Goal: Information Seeking & Learning: Check status

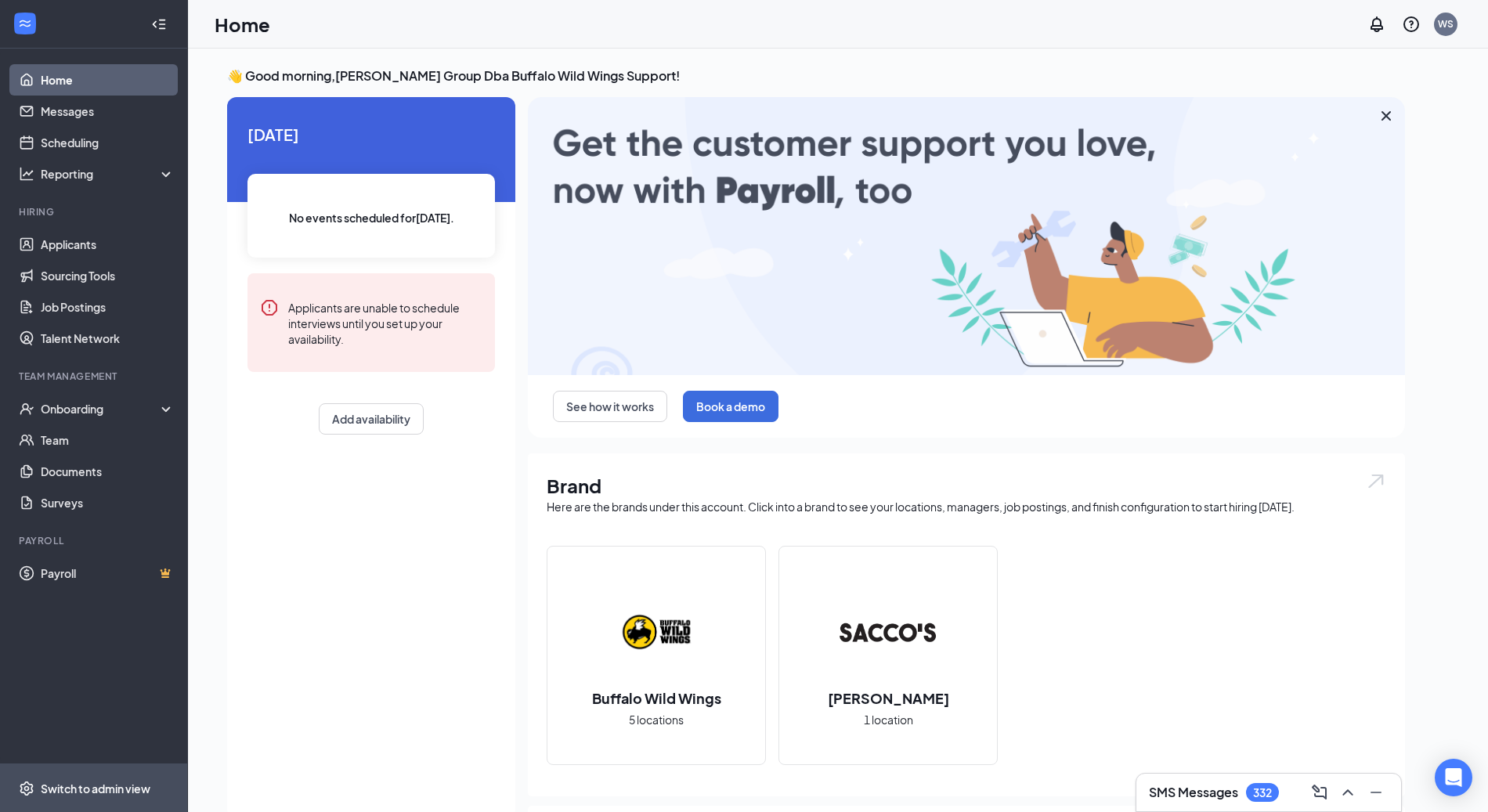
click at [78, 801] on span "Switch to admin view" at bounding box center [107, 788] width 134 height 47
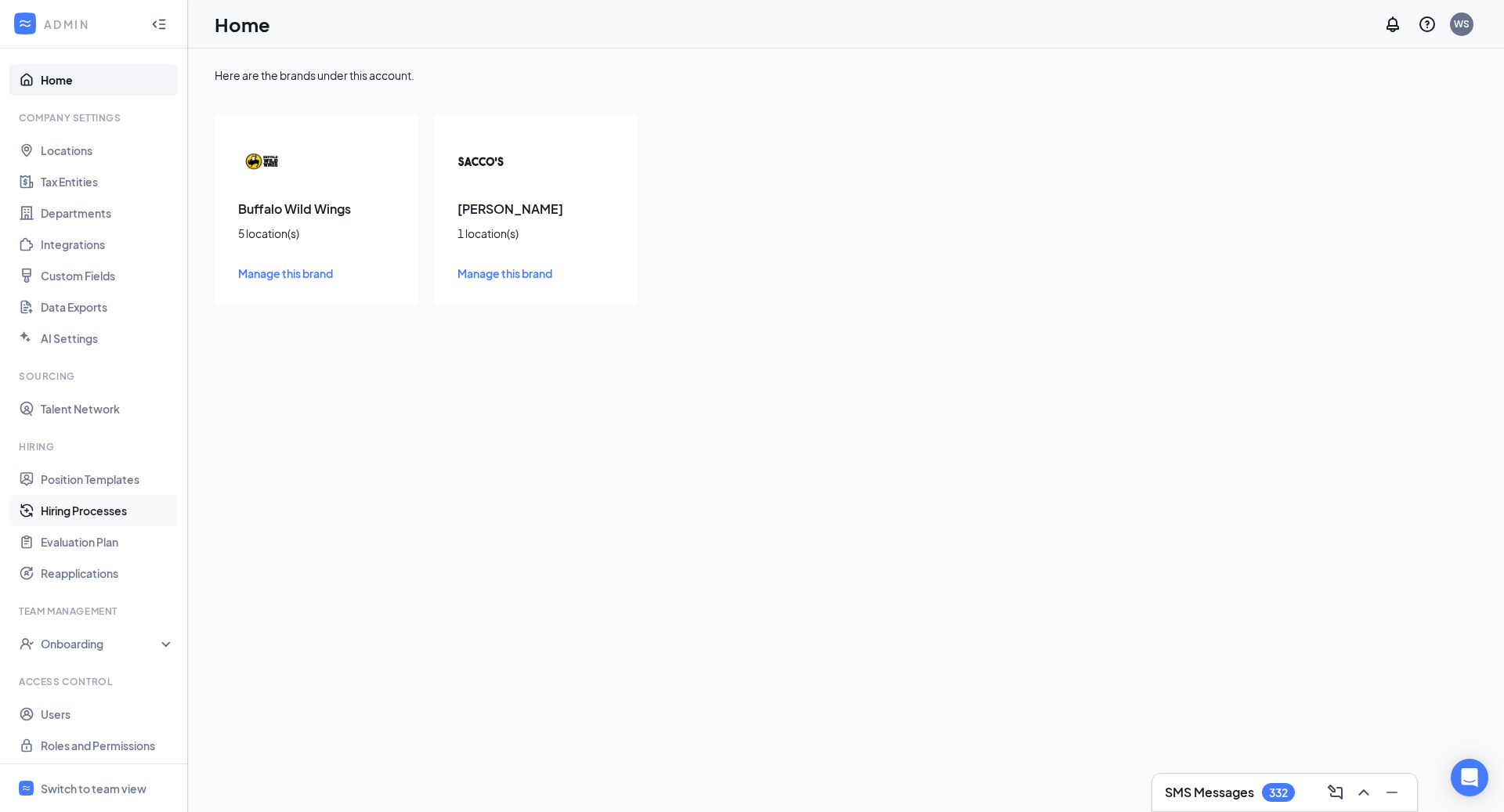
click at [107, 511] on link "Hiring Processes" at bounding box center [107, 510] width 134 height 32
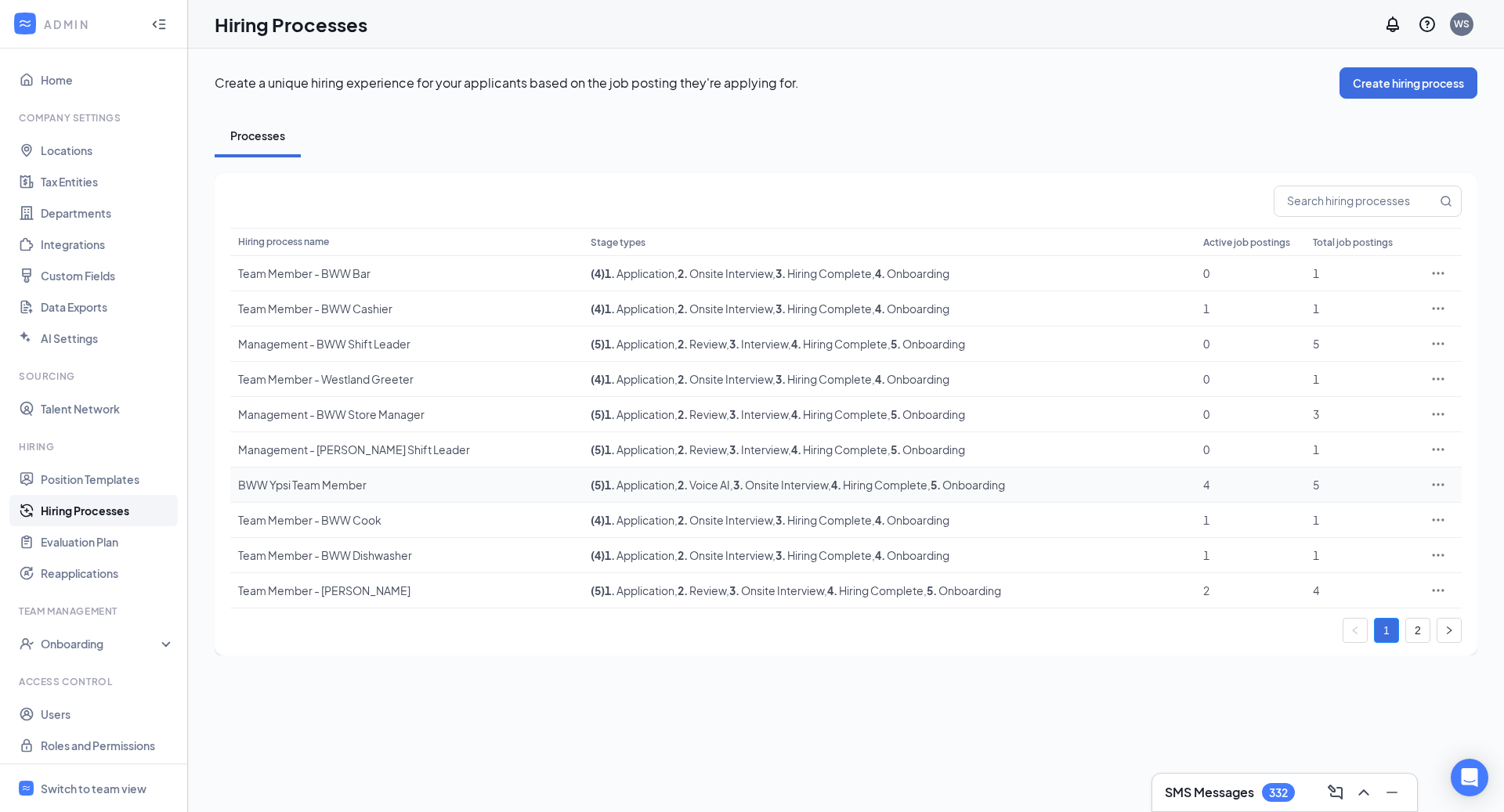
click at [1441, 486] on icon "Ellipses" at bounding box center [1438, 485] width 16 height 16
click at [1339, 509] on span "Edit" at bounding box center [1366, 514] width 134 height 17
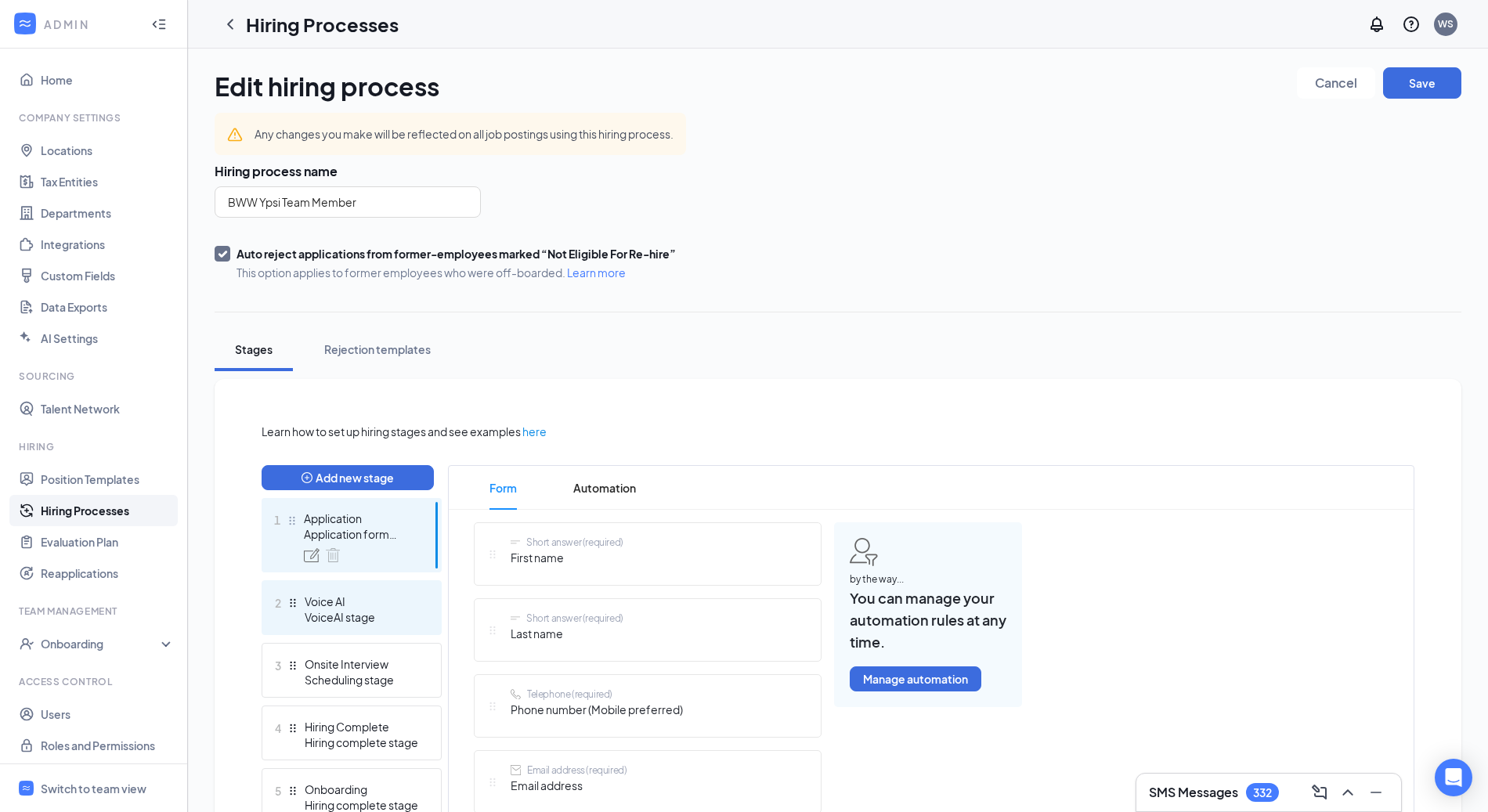
click at [369, 600] on div "Voice AI" at bounding box center [362, 601] width 115 height 16
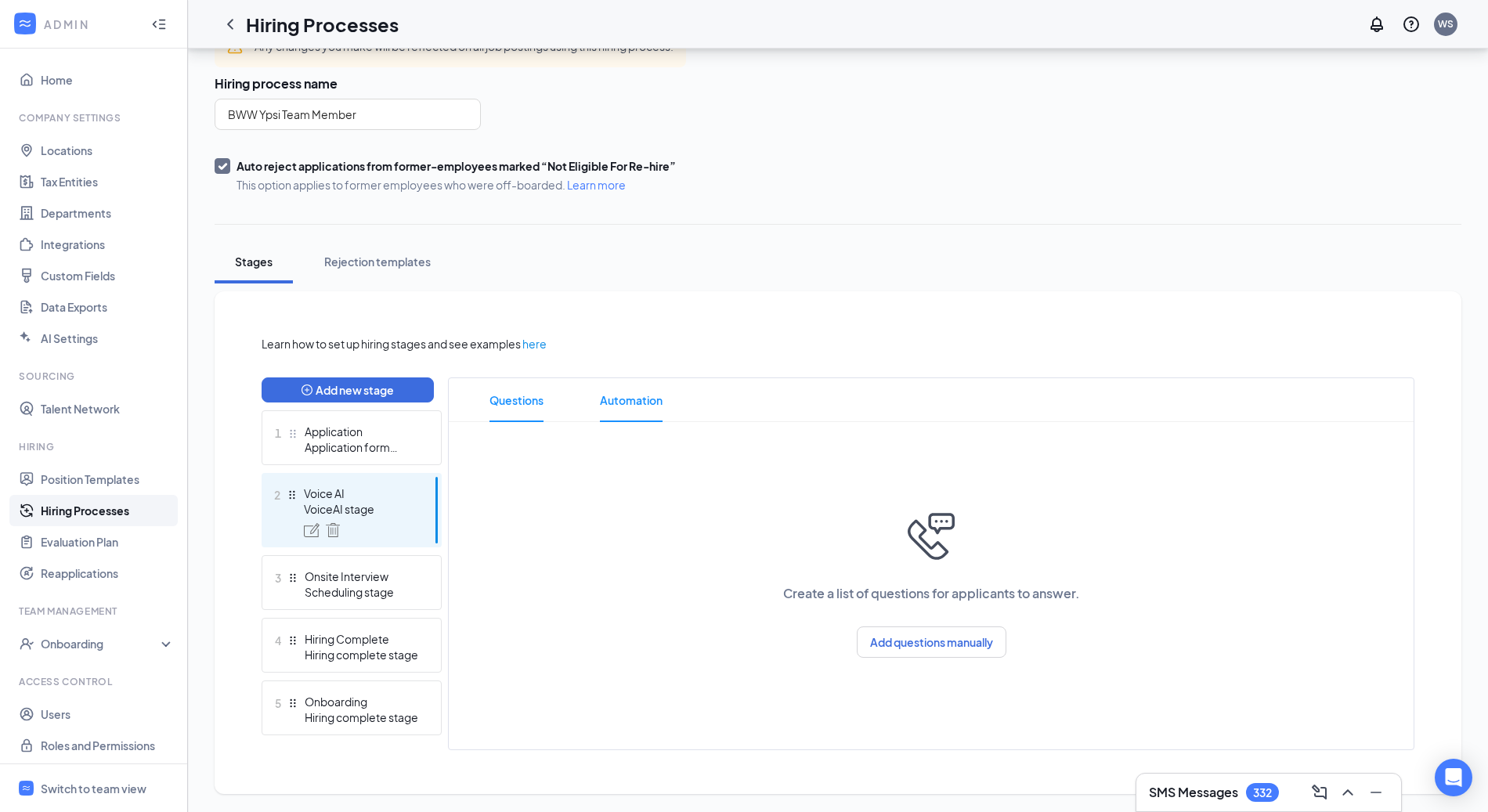
click at [651, 408] on span "Automation" at bounding box center [631, 400] width 62 height 43
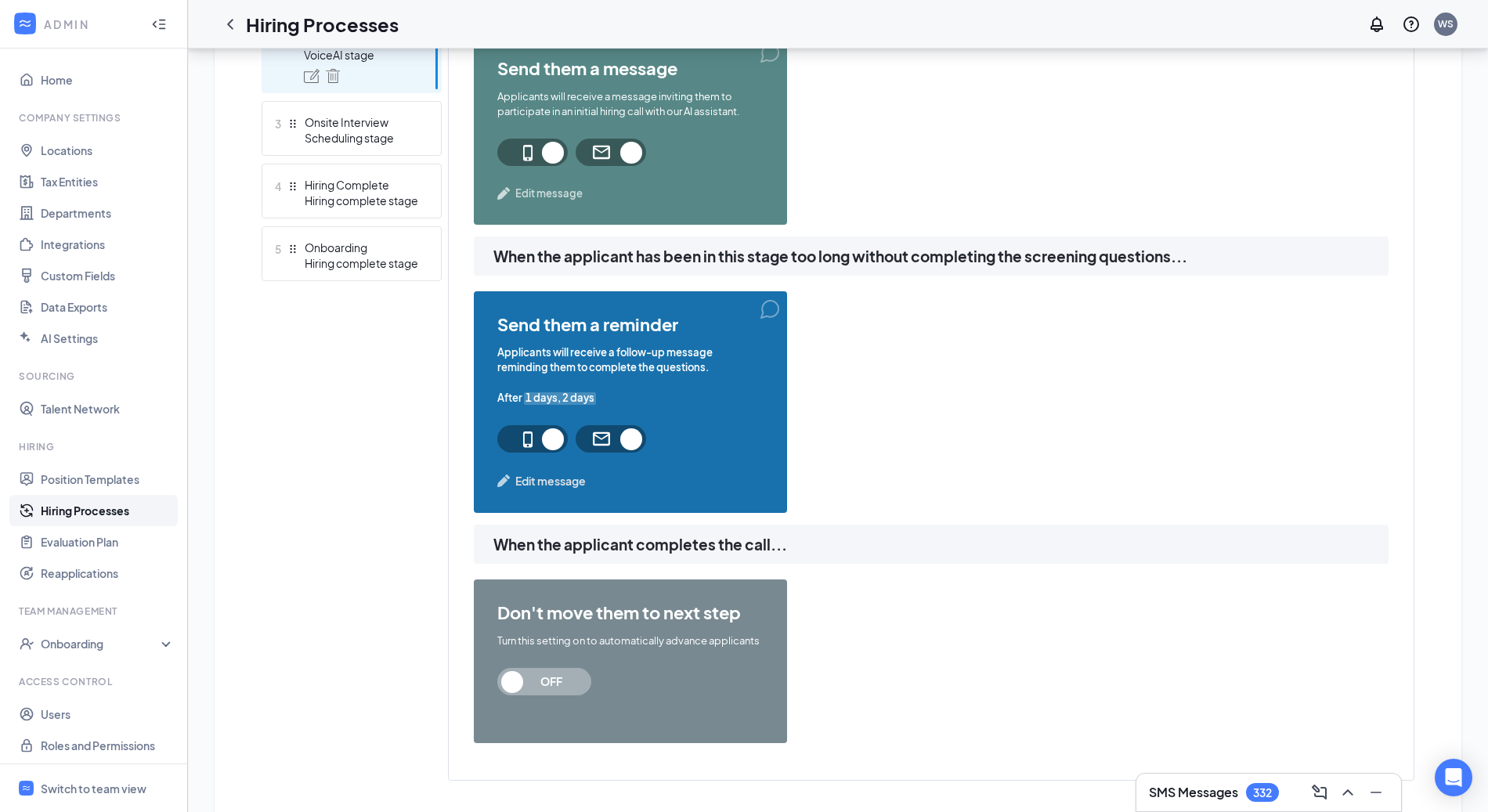
scroll to position [528, 0]
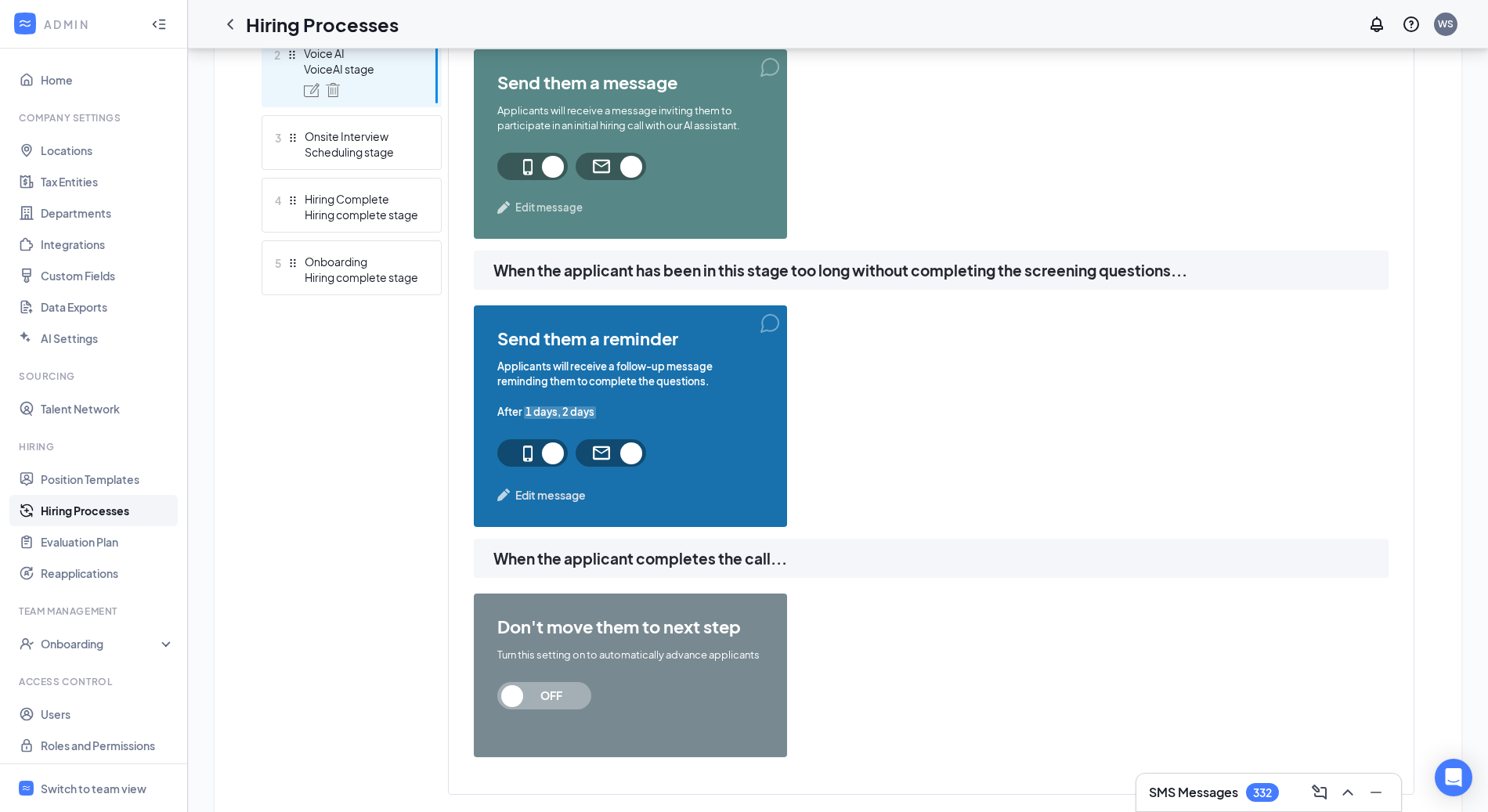
click at [555, 212] on span "Edit message" at bounding box center [548, 208] width 67 height 16
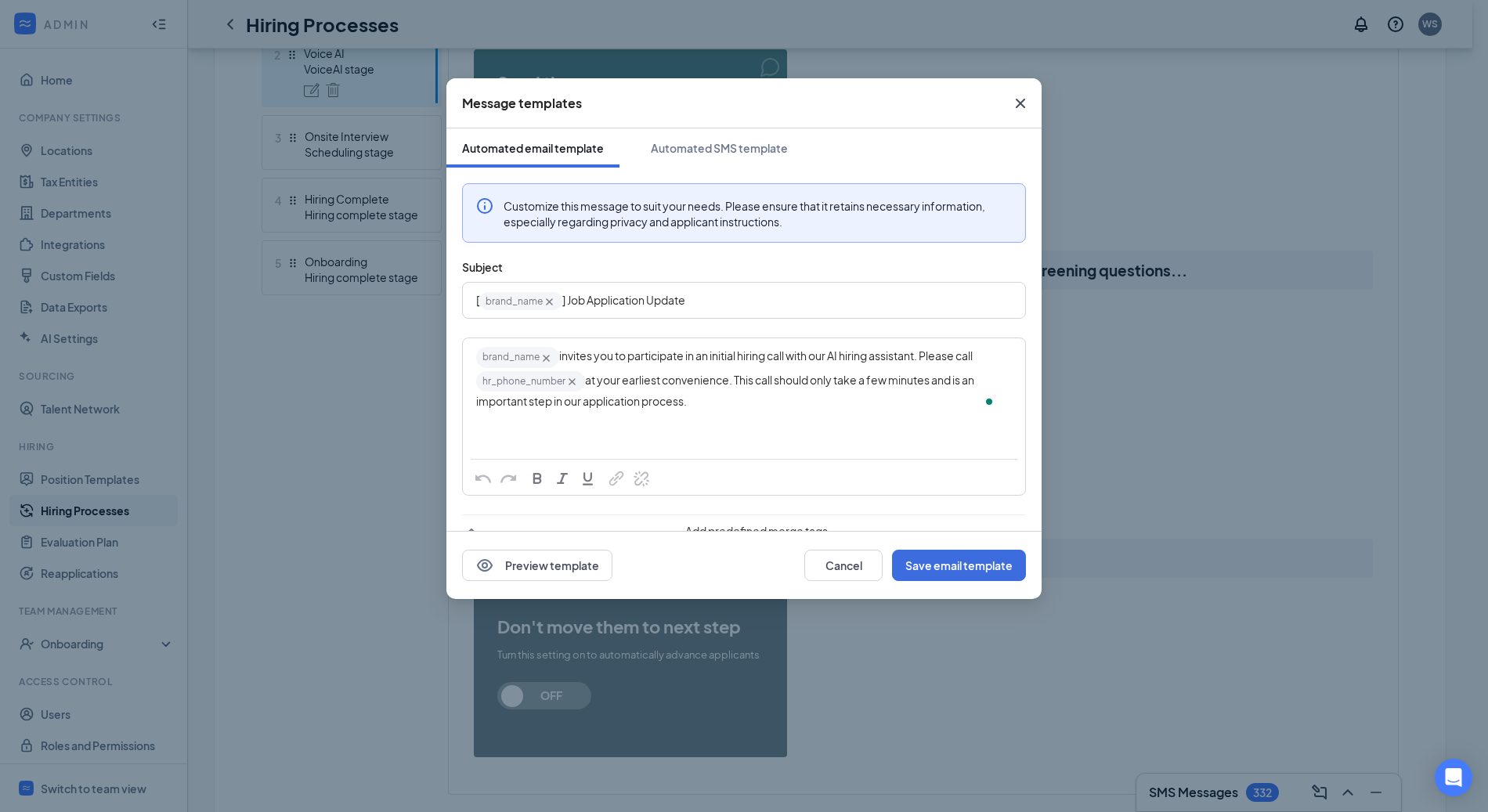
click at [680, 415] on div "brand_name‌‌‌‌ {{brand_name}} invites you to participate in an initial hiring c…" at bounding box center [744, 378] width 563 height 80
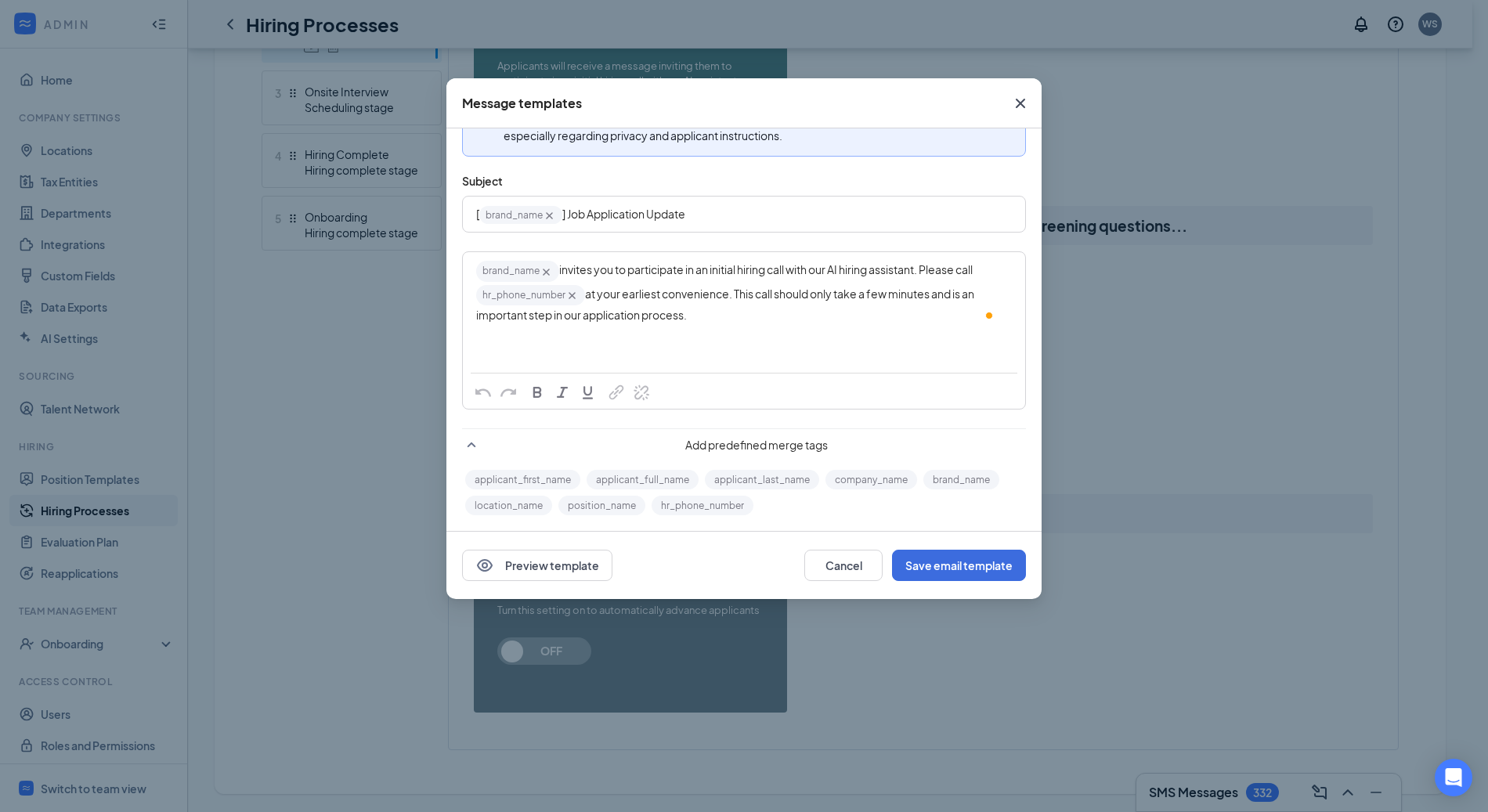
scroll to position [86, 0]
click at [722, 315] on div "brand_name‌‌‌‌ {{brand_name}} invites you to participate in an initial hiring c…" at bounding box center [744, 291] width 536 height 64
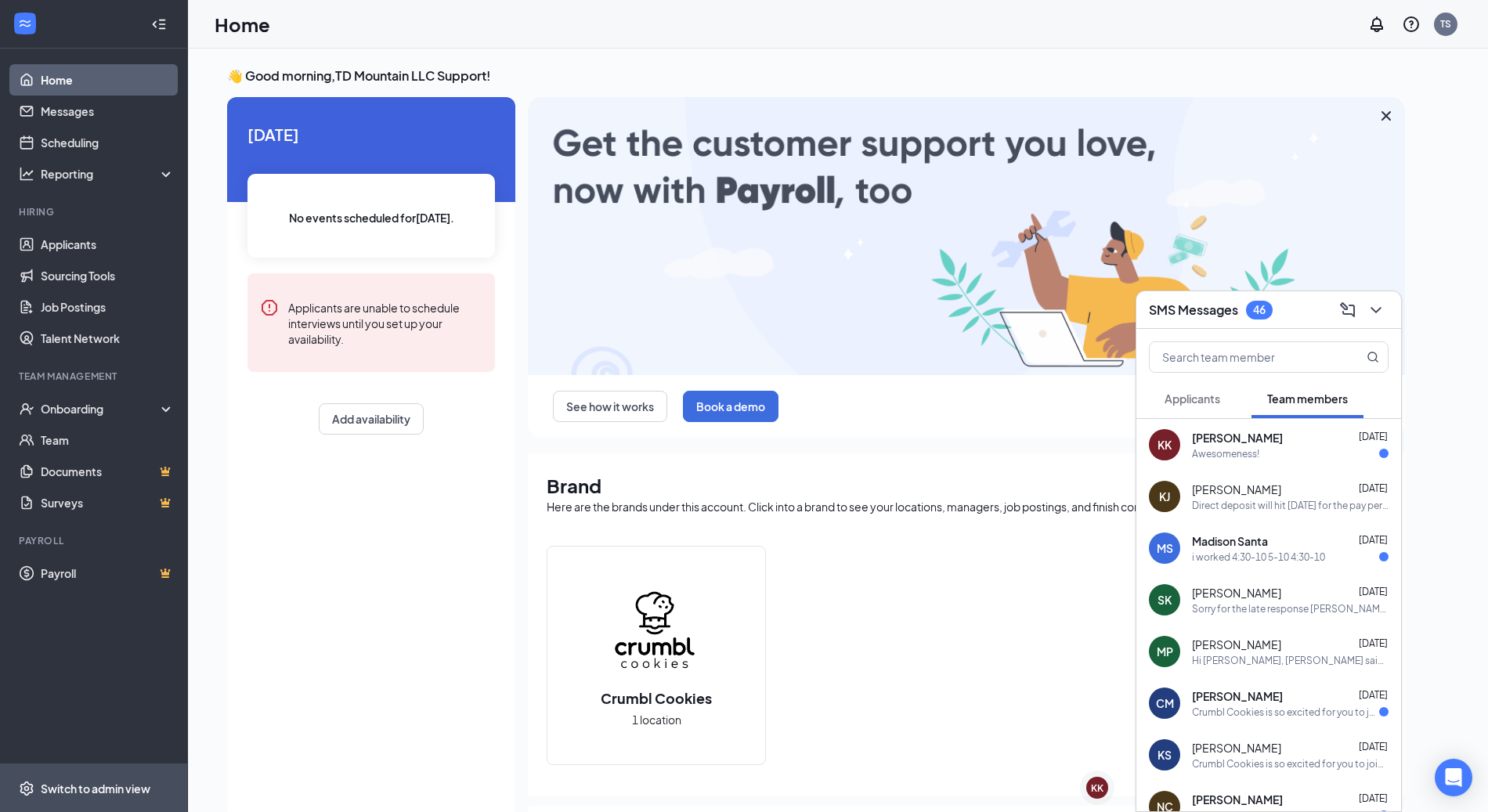
click at [87, 789] on div "Switch to admin view" at bounding box center [96, 788] width 110 height 16
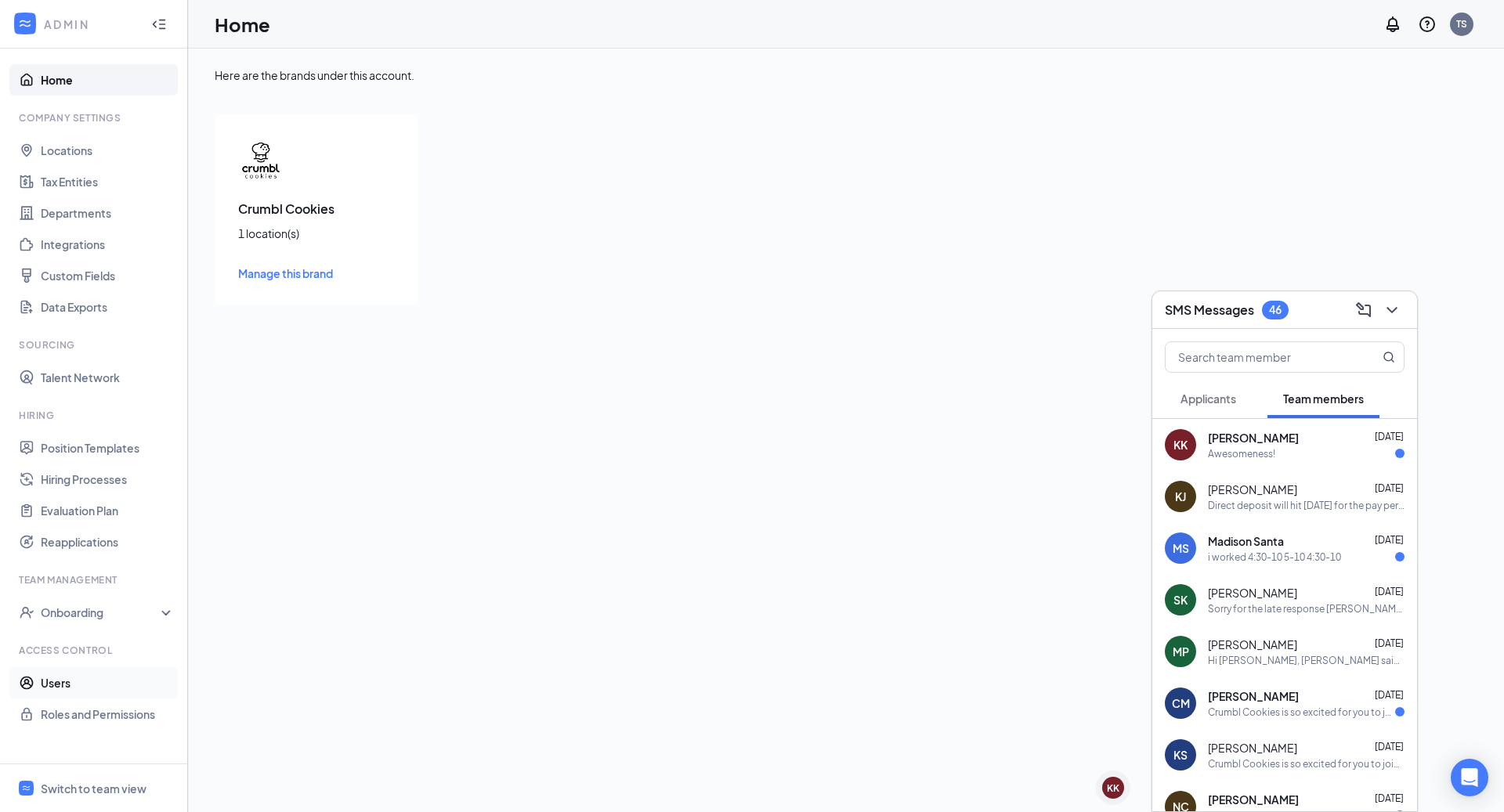
click at [71, 676] on link "Users" at bounding box center [107, 682] width 134 height 32
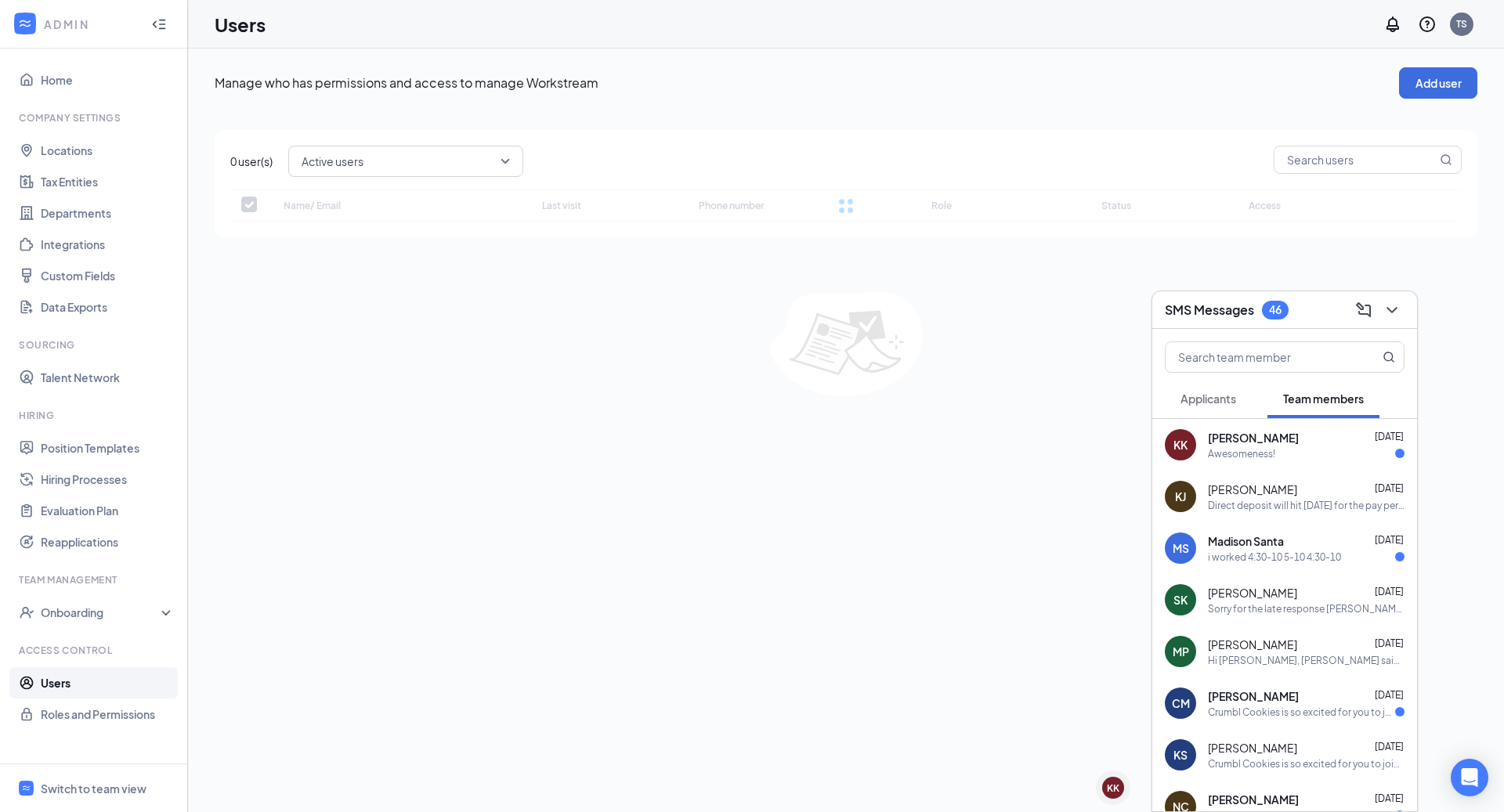
checkbox input "false"
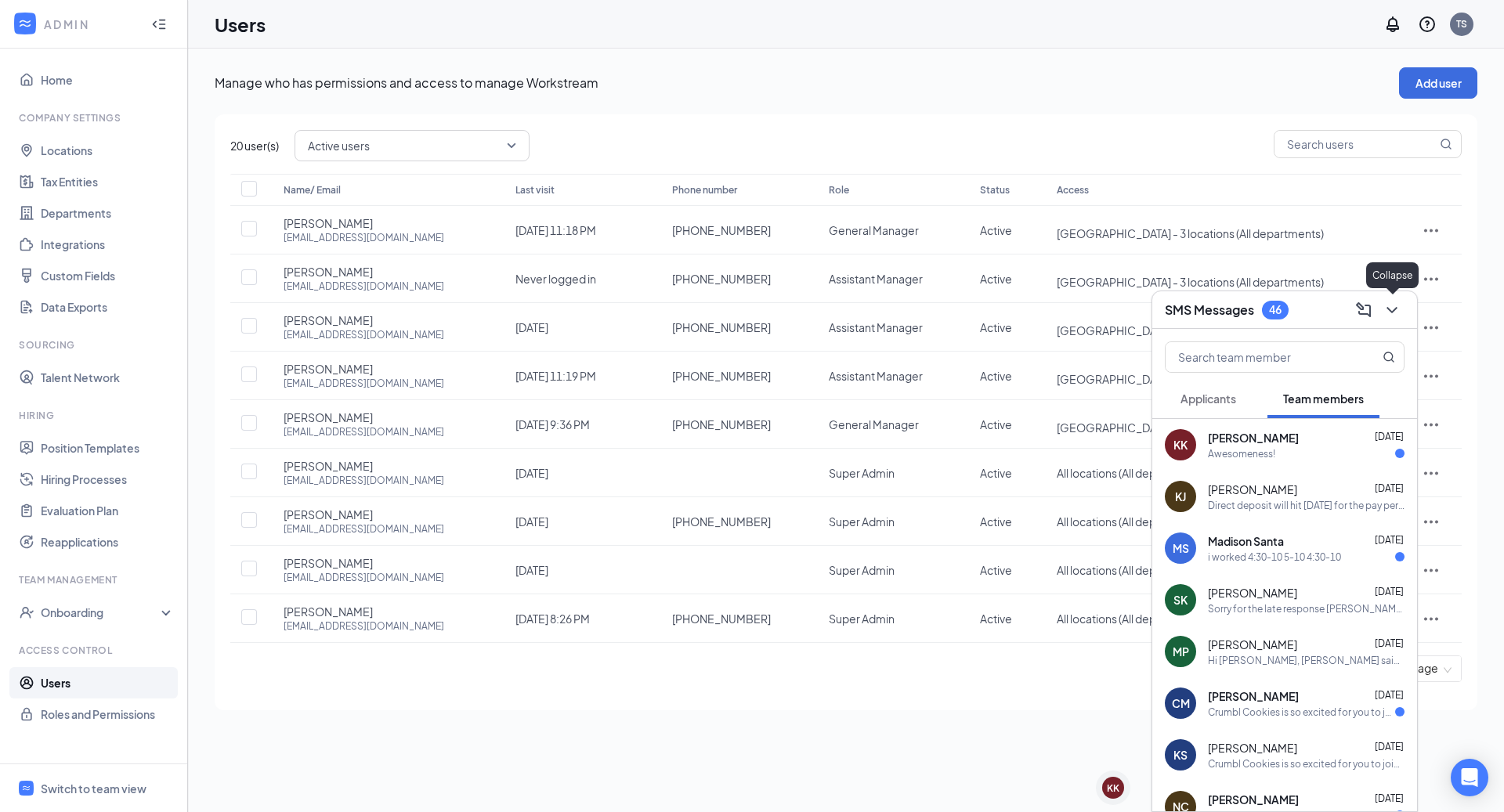
click at [1395, 314] on icon "ChevronDown" at bounding box center [1392, 310] width 19 height 19
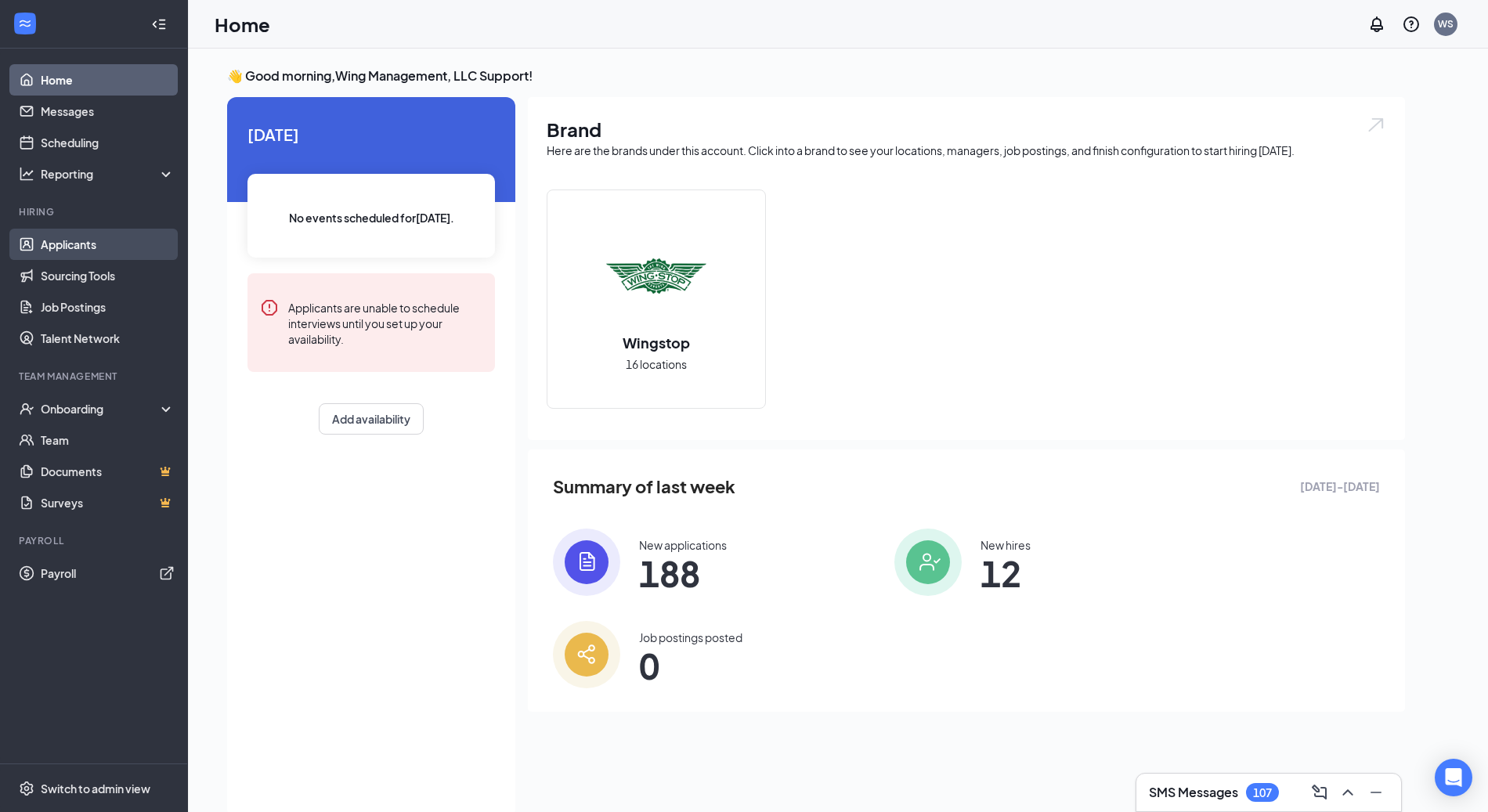
click at [112, 243] on link "Applicants" at bounding box center [107, 244] width 134 height 32
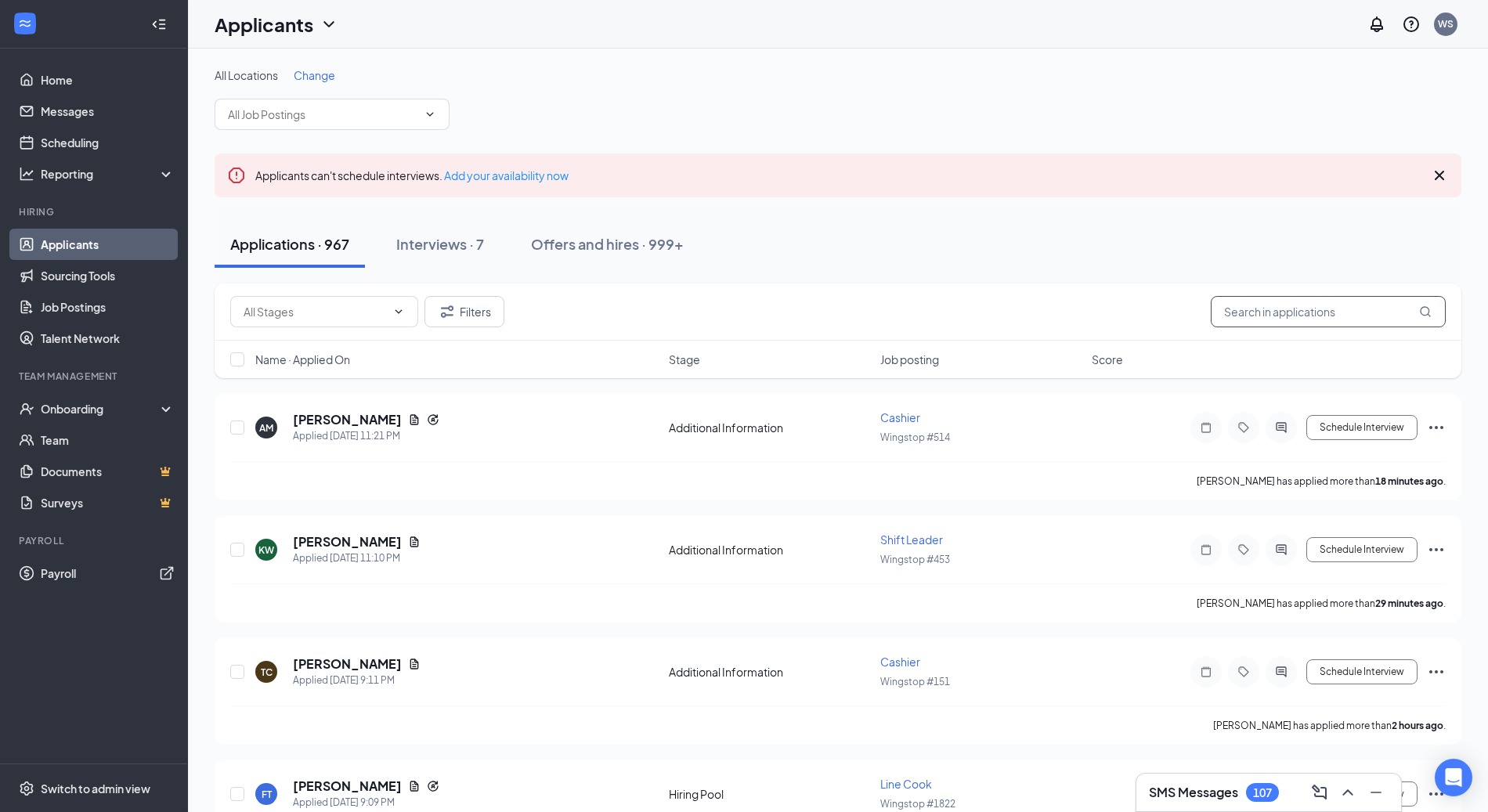
click at [1297, 310] on input "text" at bounding box center [1328, 312] width 235 height 32
type input "[PERSON_NAME]"
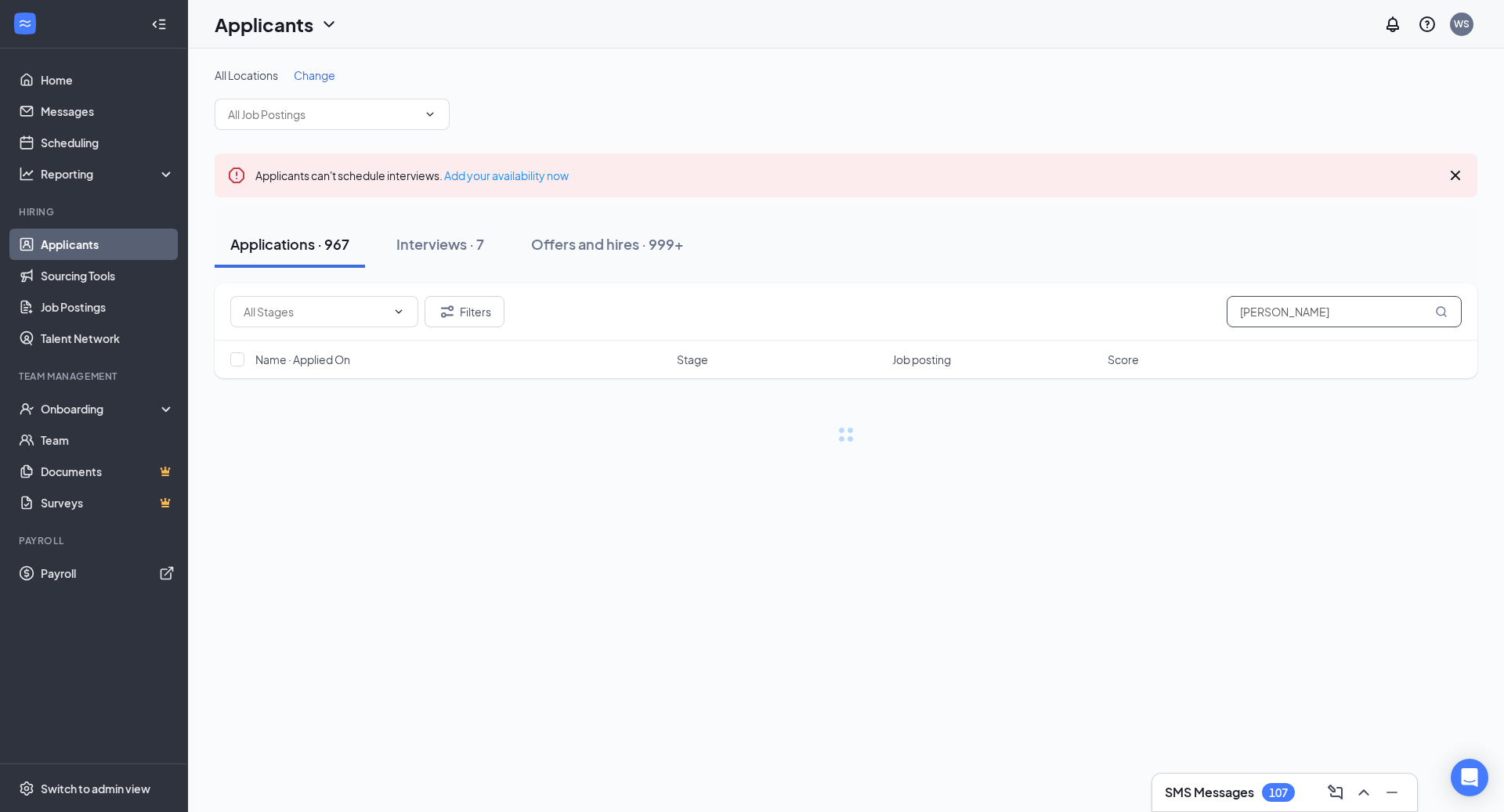
click at [1283, 306] on input "[PERSON_NAME]" at bounding box center [1344, 312] width 235 height 32
type input "johny"
paste input "[PERSON_NAME]"
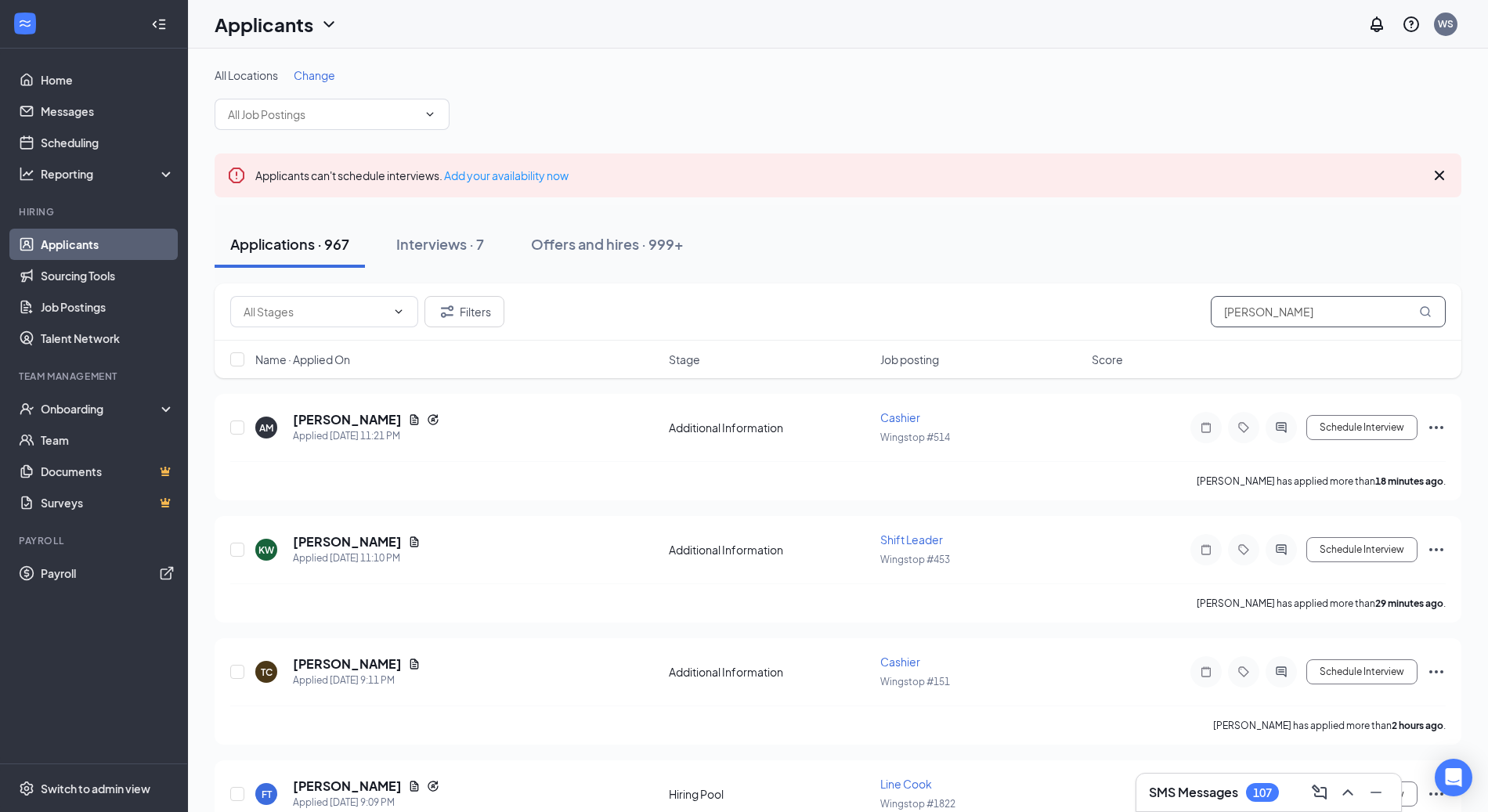
type input "[PERSON_NAME]"
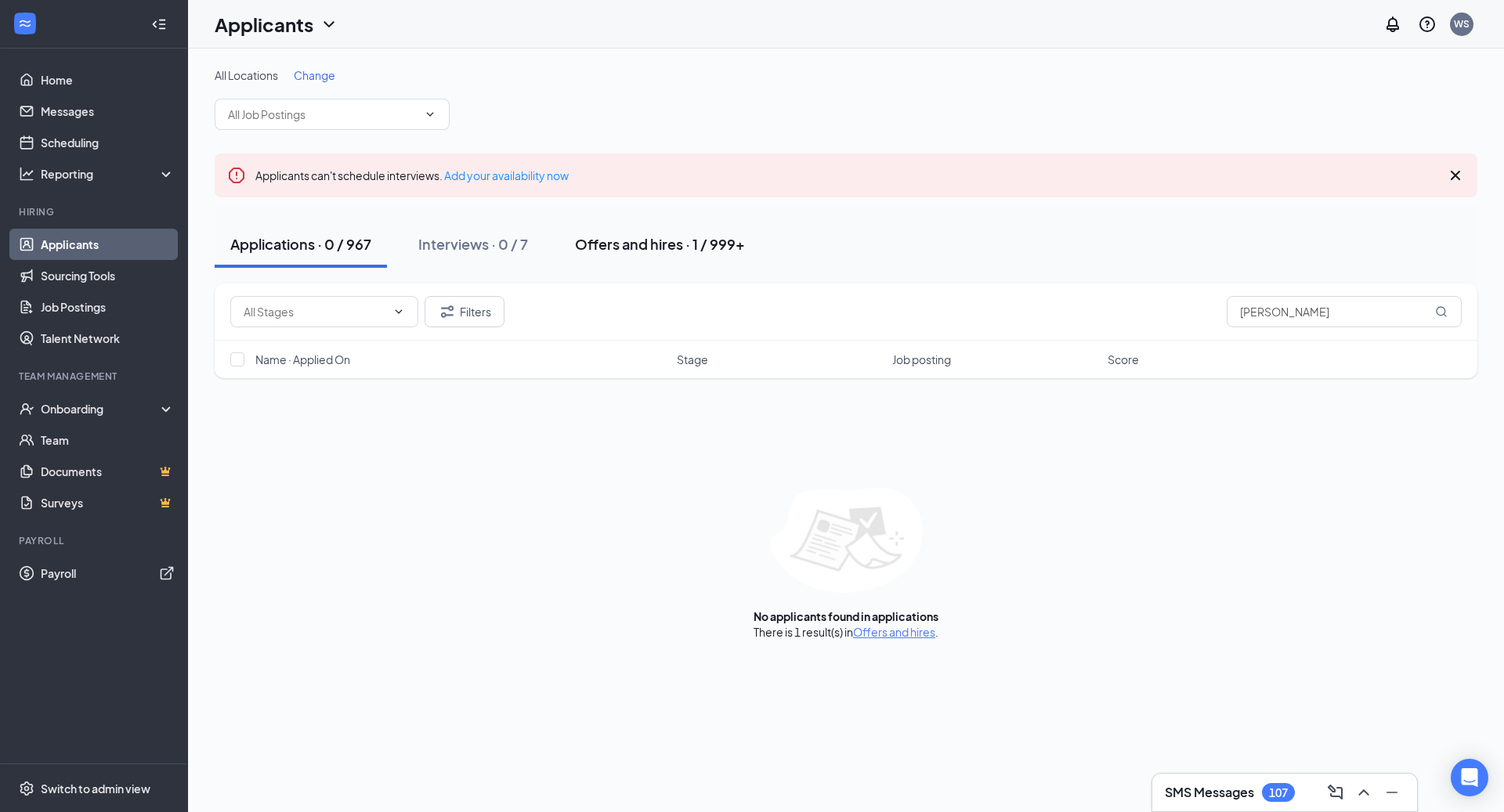
click at [624, 250] on div "Offers and hires · 1 / 999+" at bounding box center [659, 243] width 170 height 20
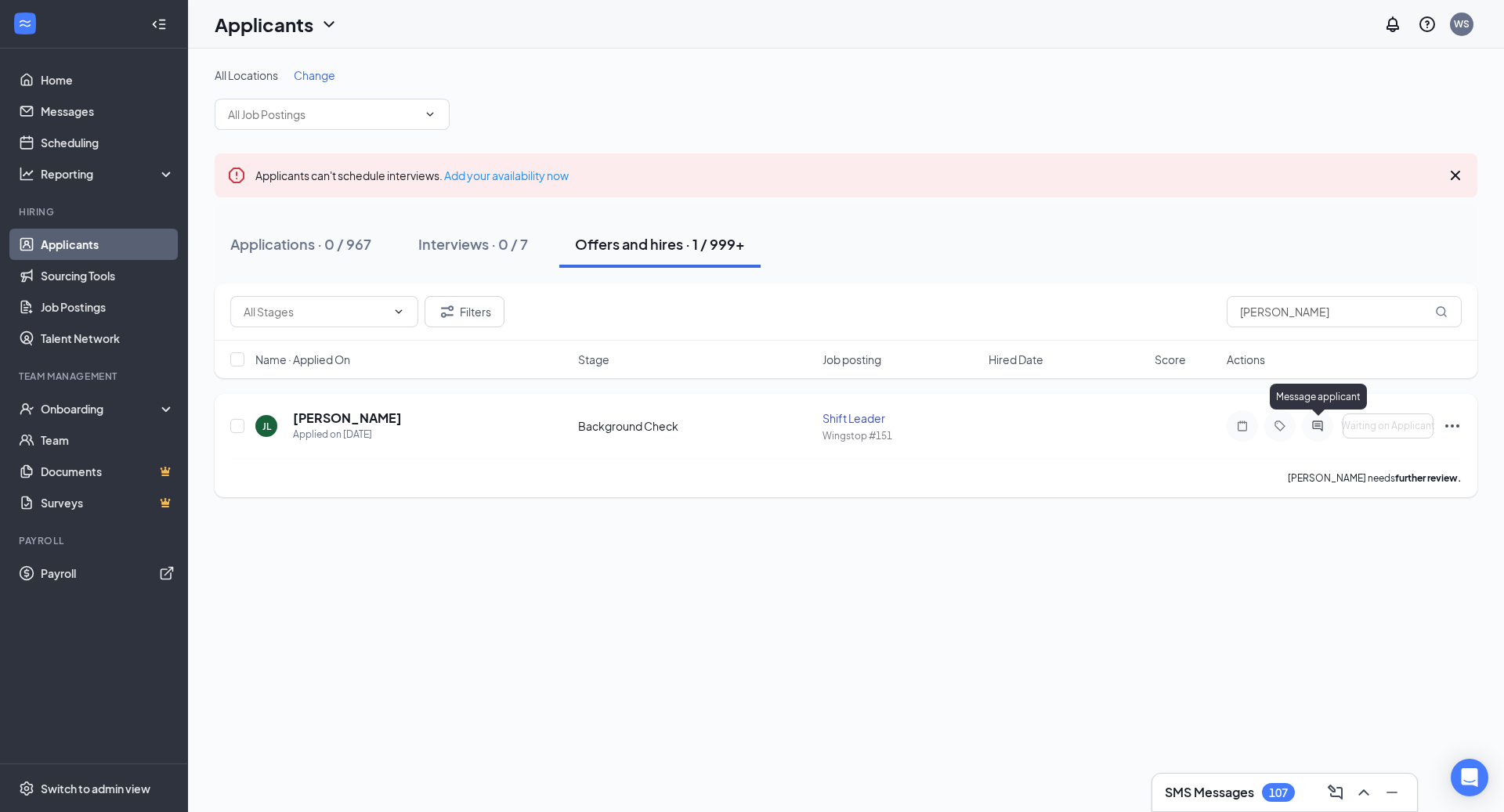
click at [1314, 421] on icon "ActiveChat" at bounding box center [1317, 426] width 19 height 13
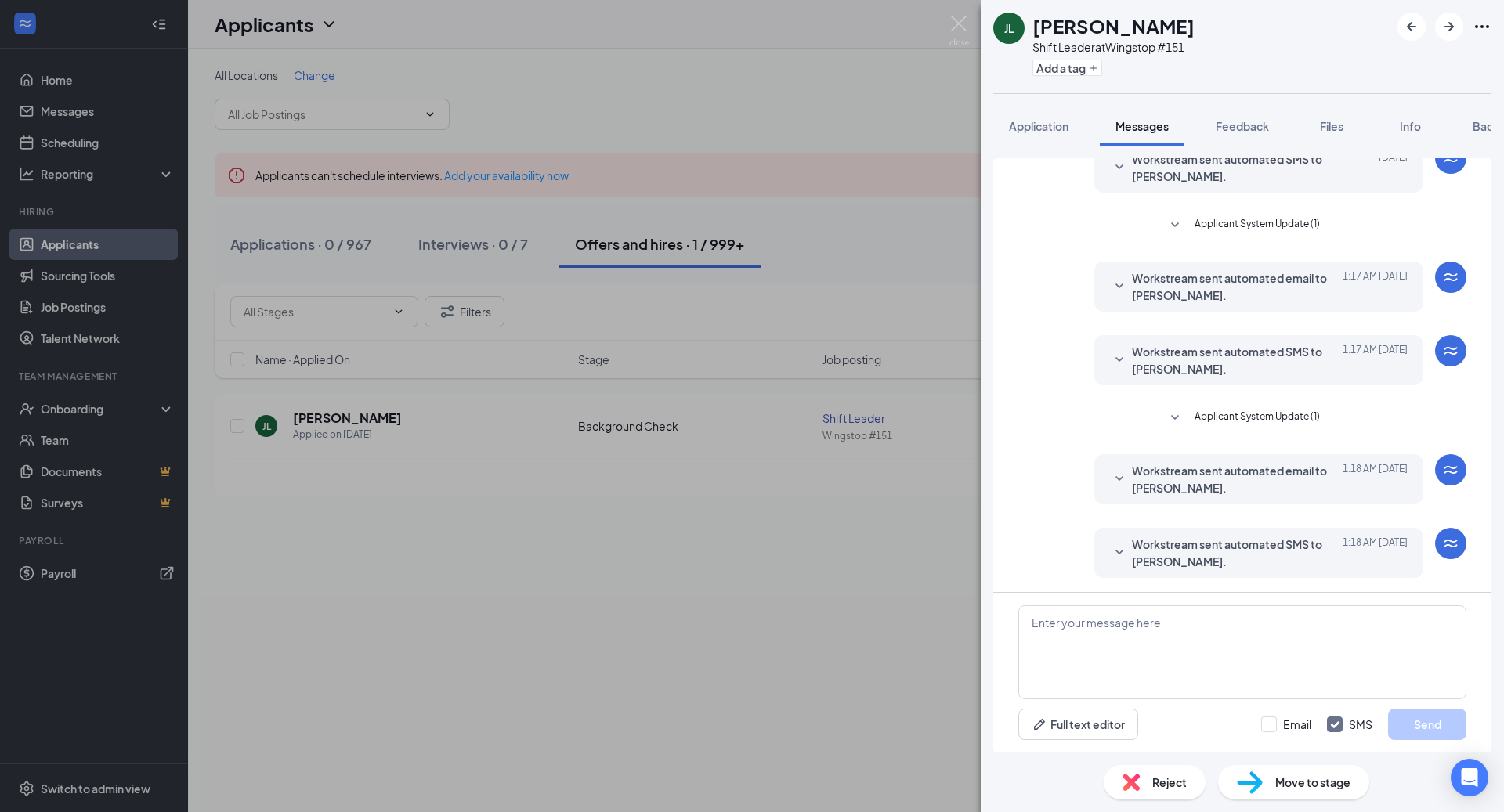
scroll to position [266, 0]
click at [1281, 544] on span "Workstream sent automated SMS to [PERSON_NAME]." at bounding box center [1234, 553] width 205 height 35
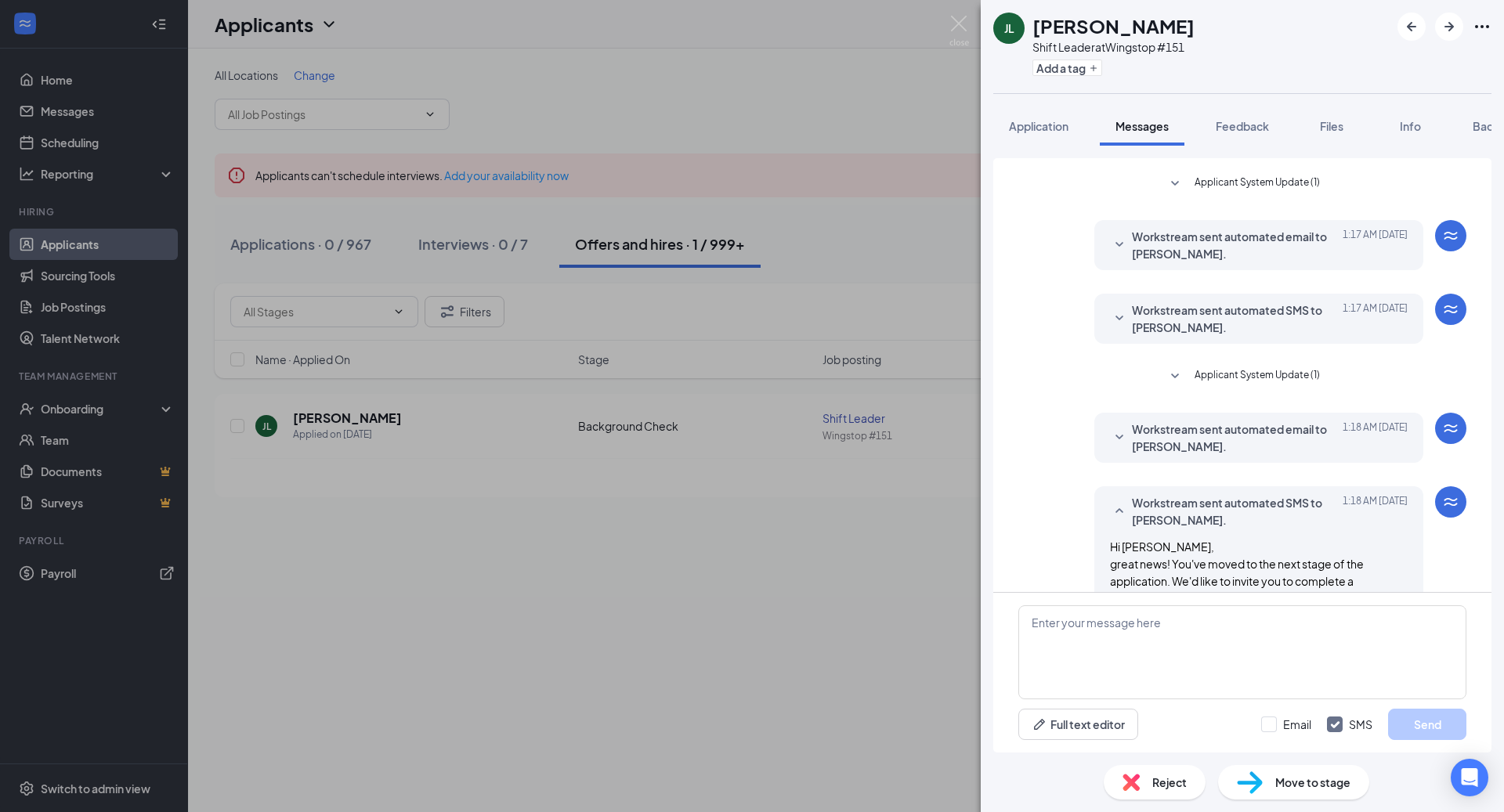
scroll to position [413, 0]
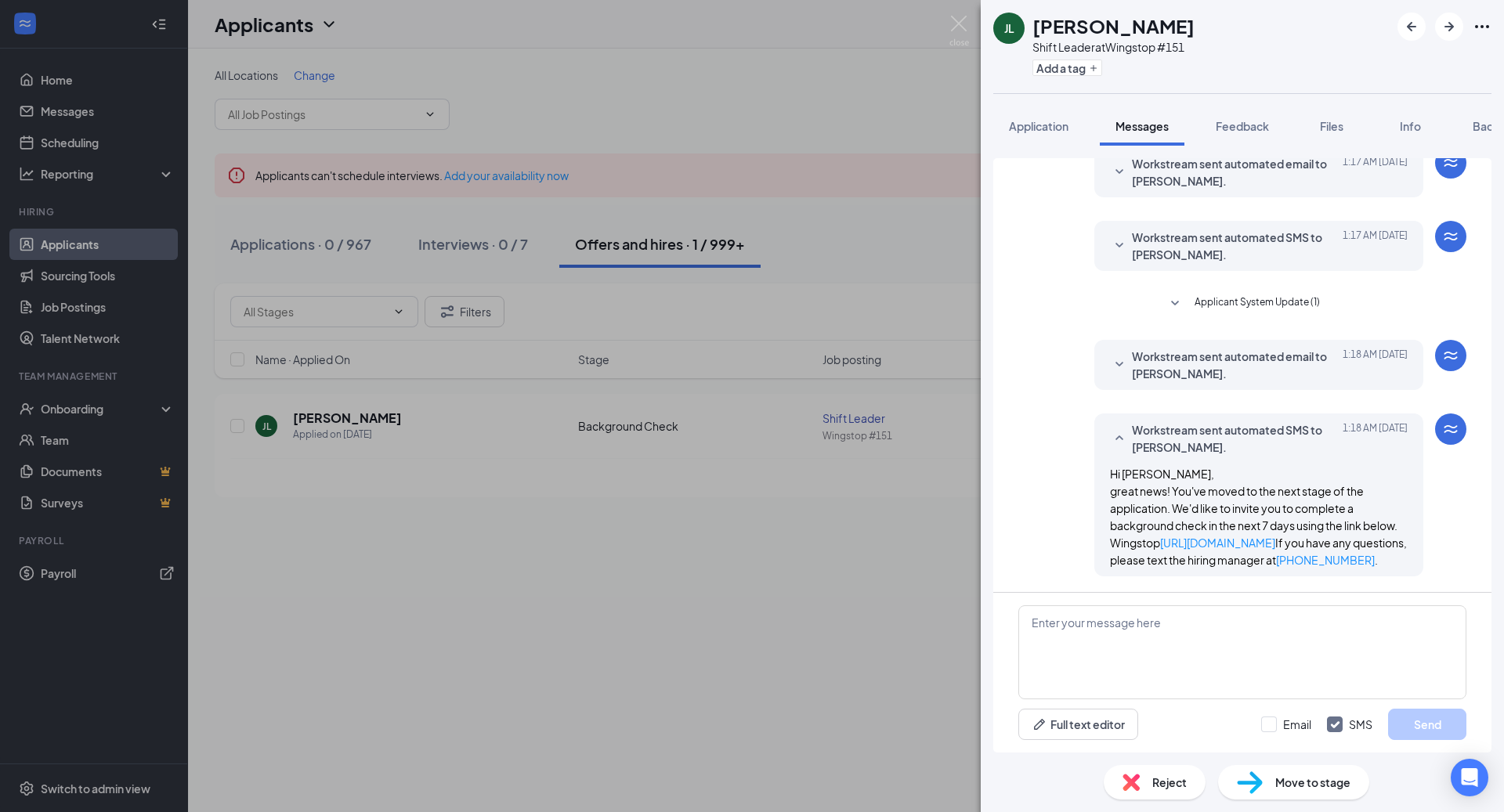
click at [587, 519] on div "[PERSON_NAME] Shift Leader at Wingstop #151 Add a tag Application Messages Feed…" at bounding box center [752, 406] width 1504 height 812
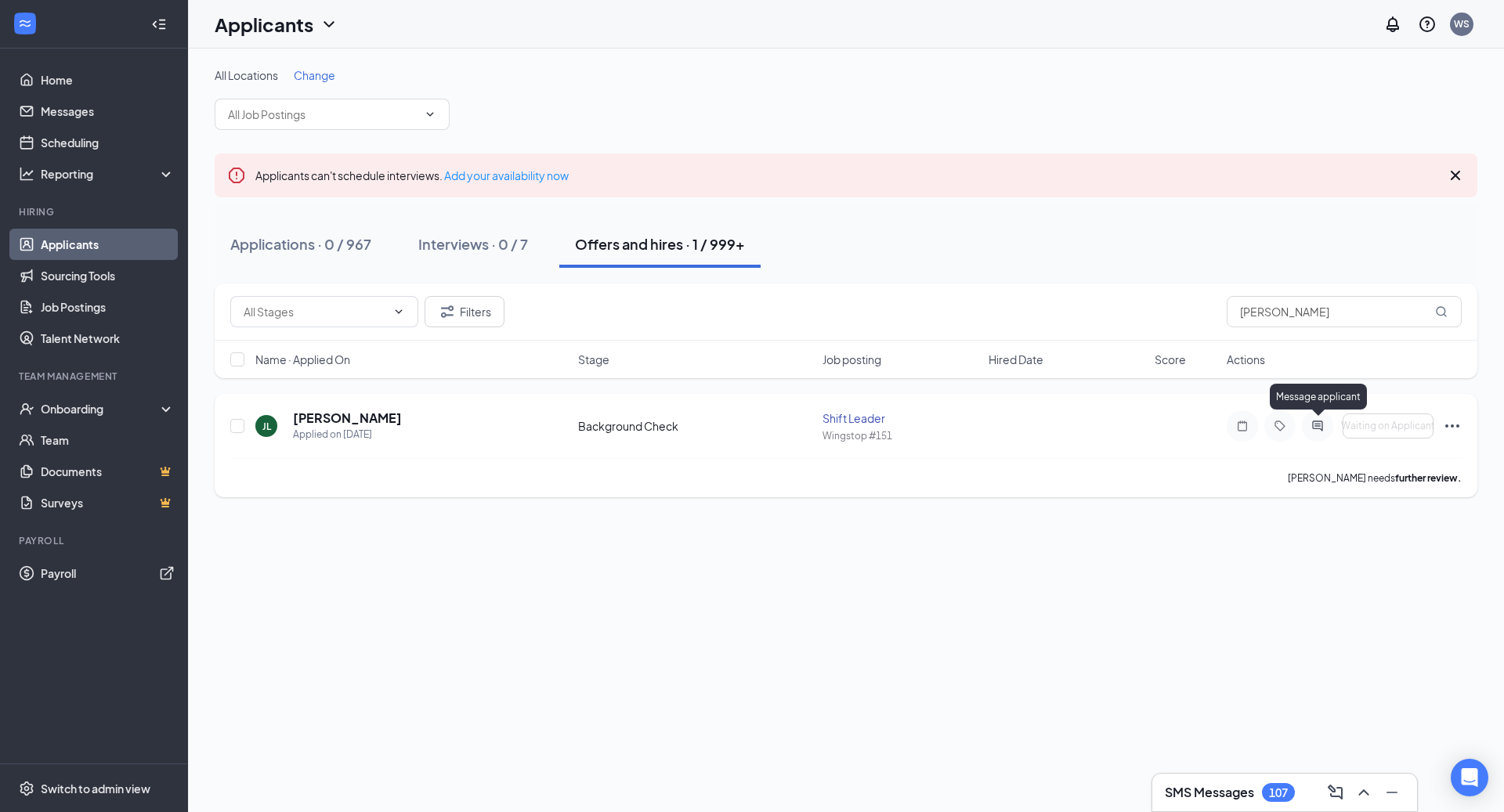
click at [1314, 427] on icon "ActiveChat" at bounding box center [1317, 425] width 10 height 10
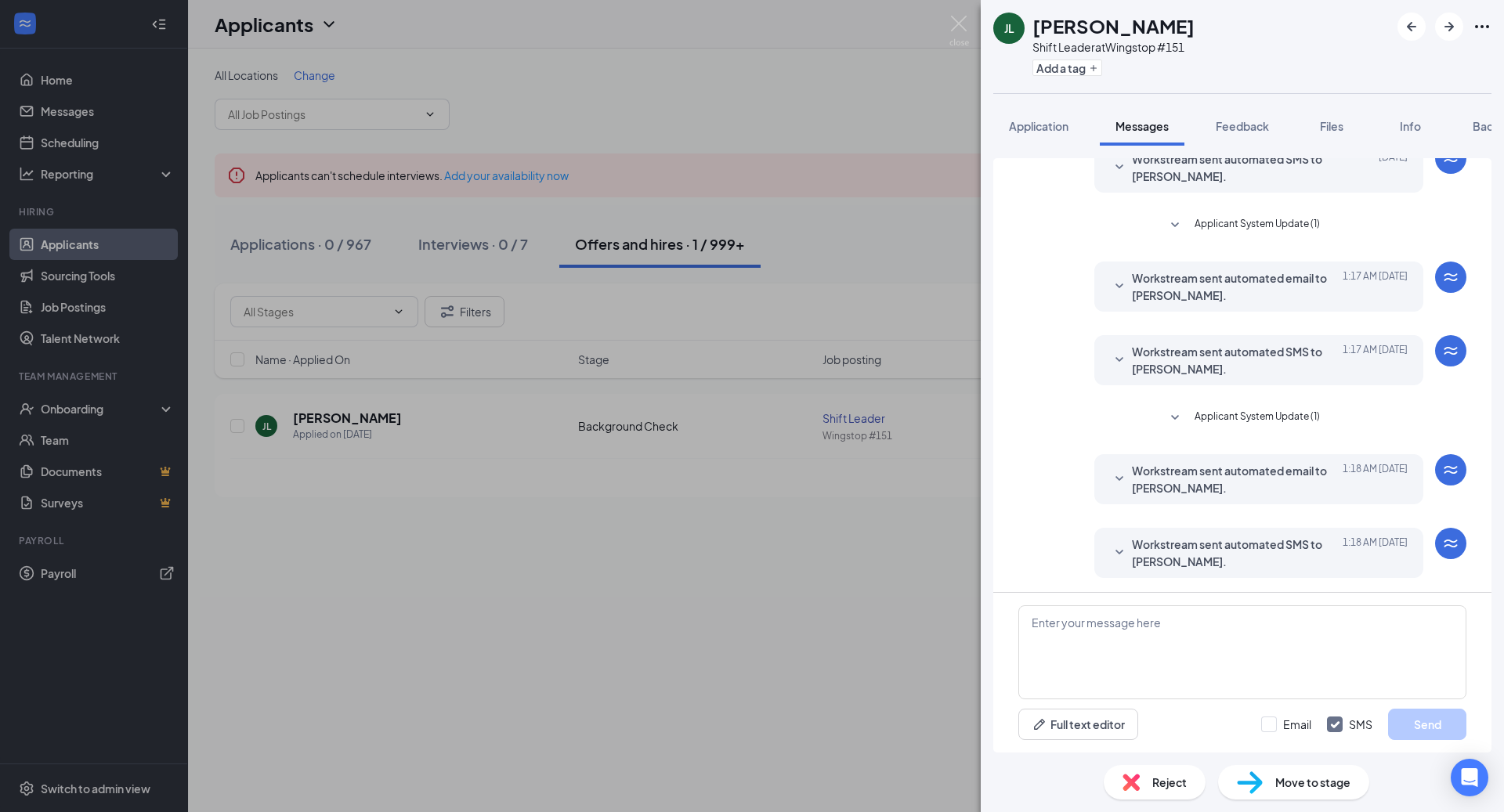
click at [1224, 553] on span "Workstream sent automated SMS to [PERSON_NAME]." at bounding box center [1234, 553] width 205 height 35
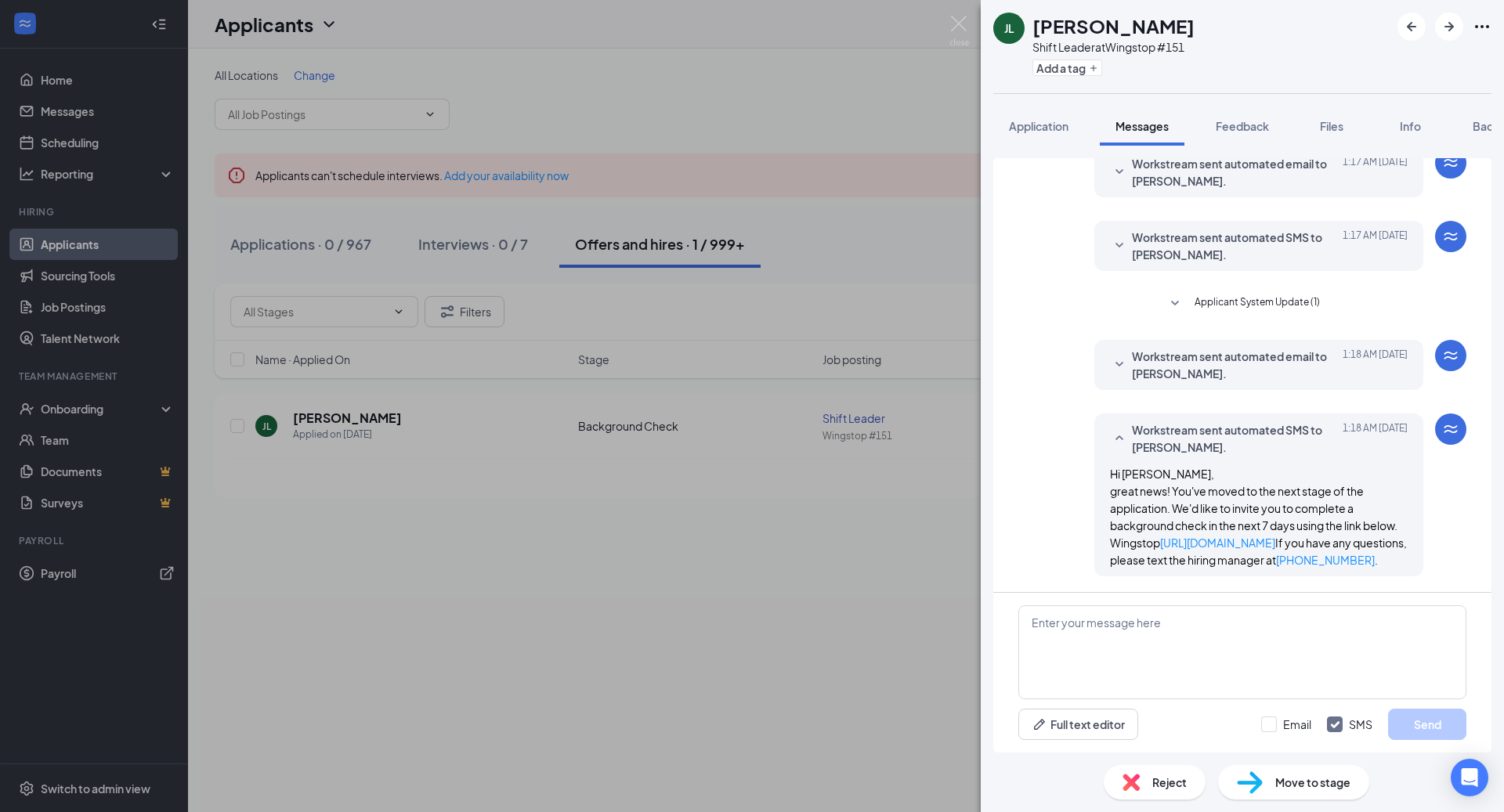
click at [1208, 348] on span "Workstream sent automated email to [PERSON_NAME]." at bounding box center [1234, 365] width 205 height 35
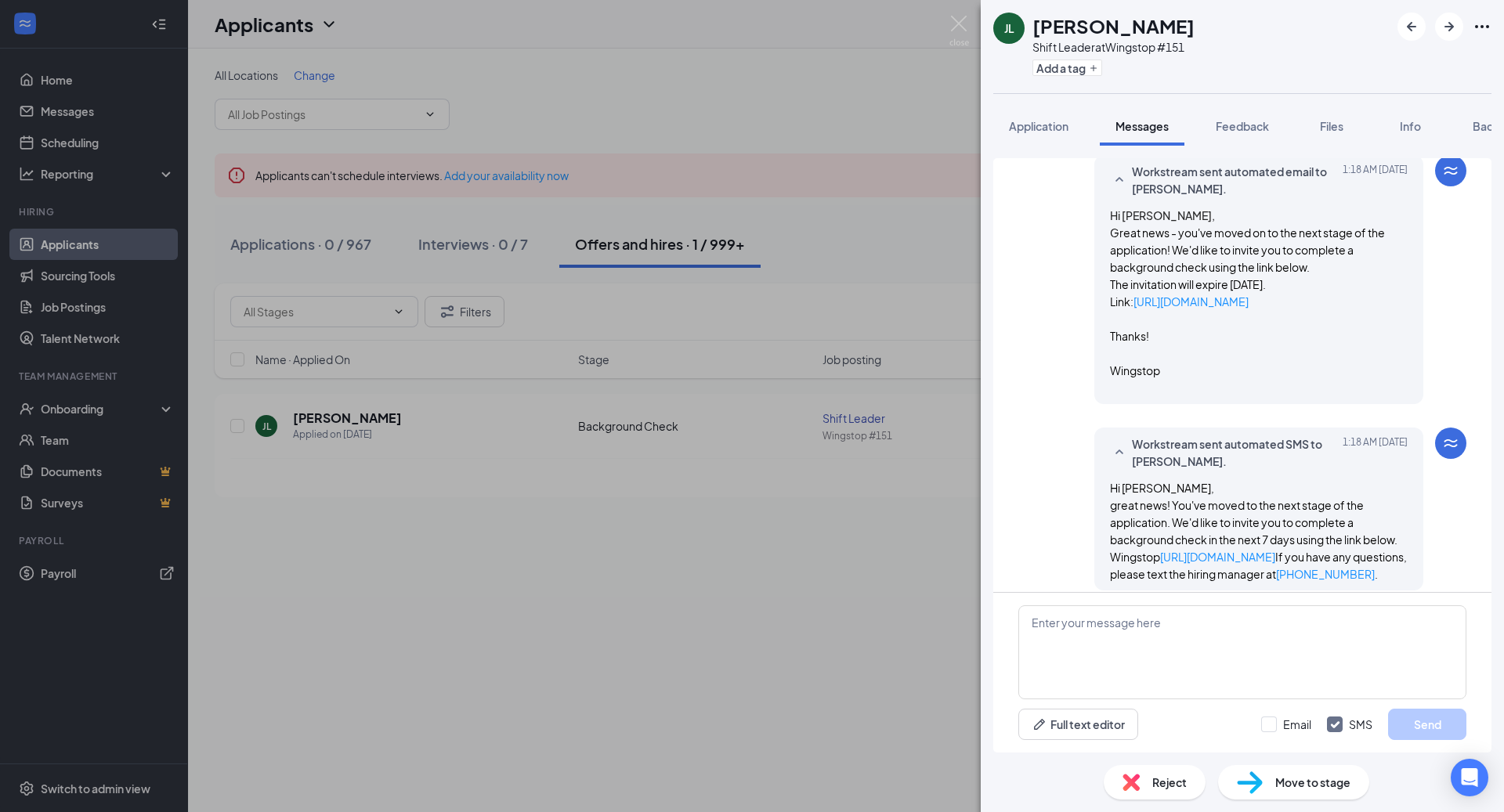
scroll to position [612, 0]
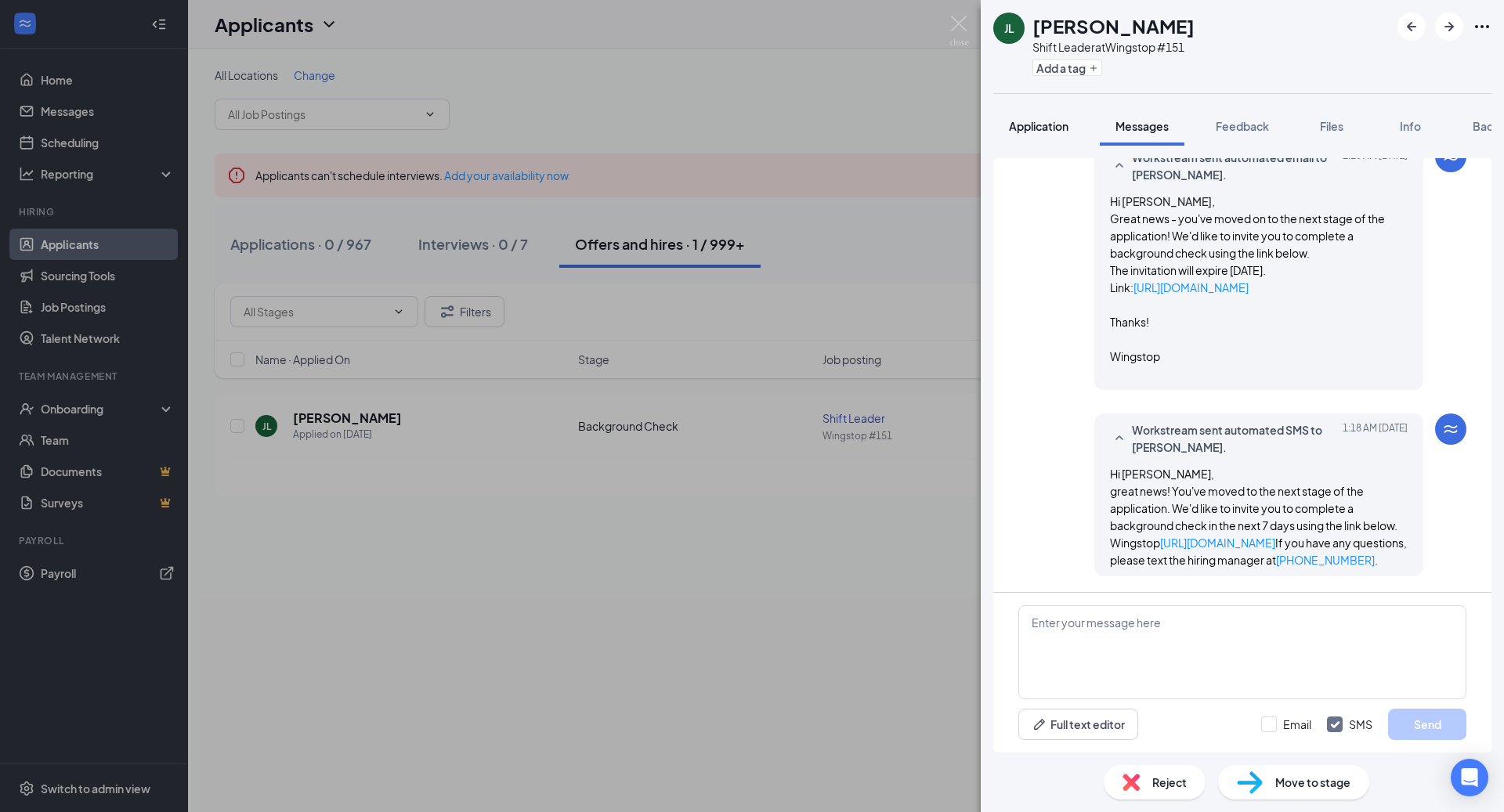
click at [1017, 115] on button "Application" at bounding box center [1038, 126] width 91 height 39
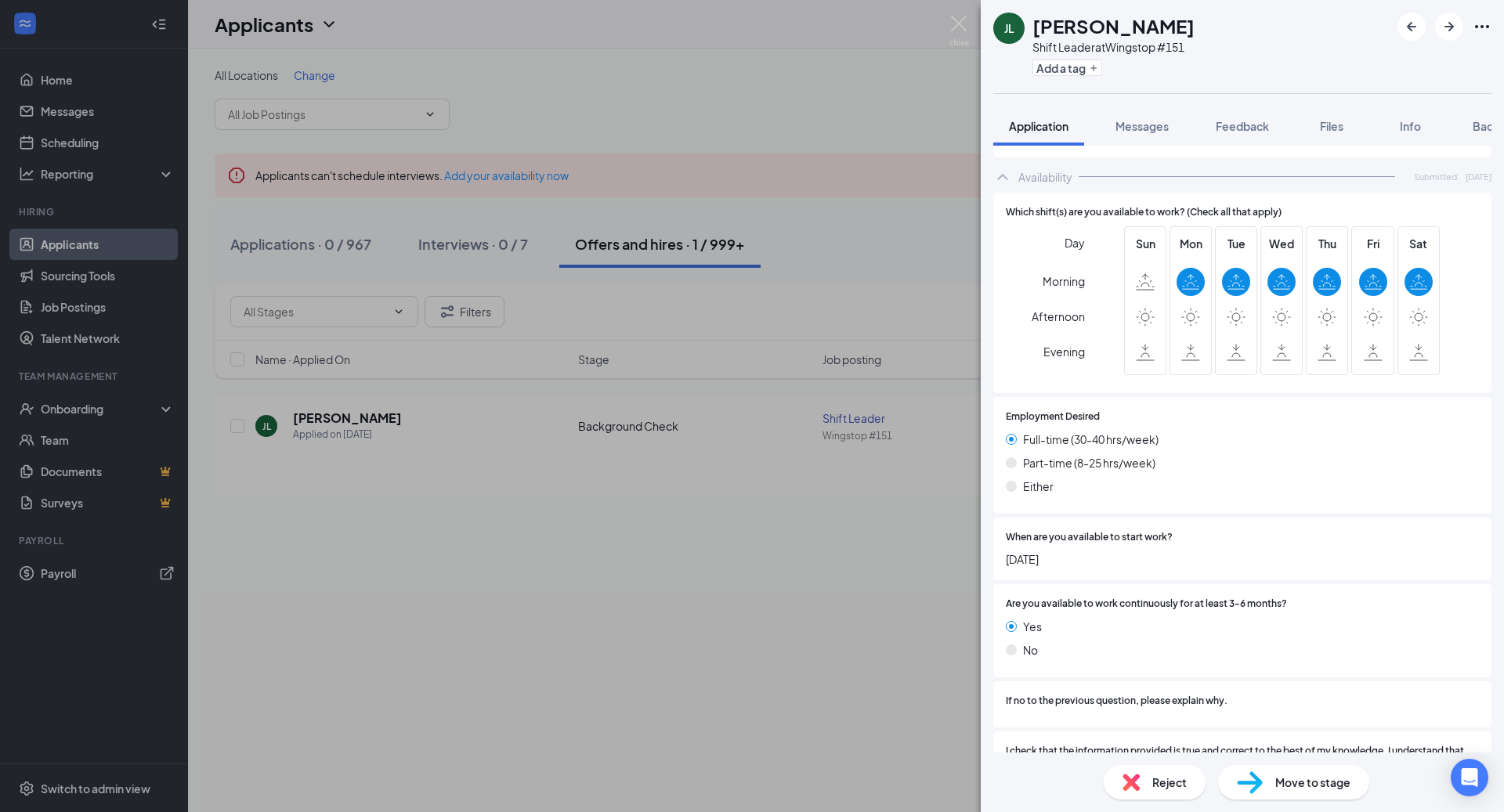
scroll to position [1088, 0]
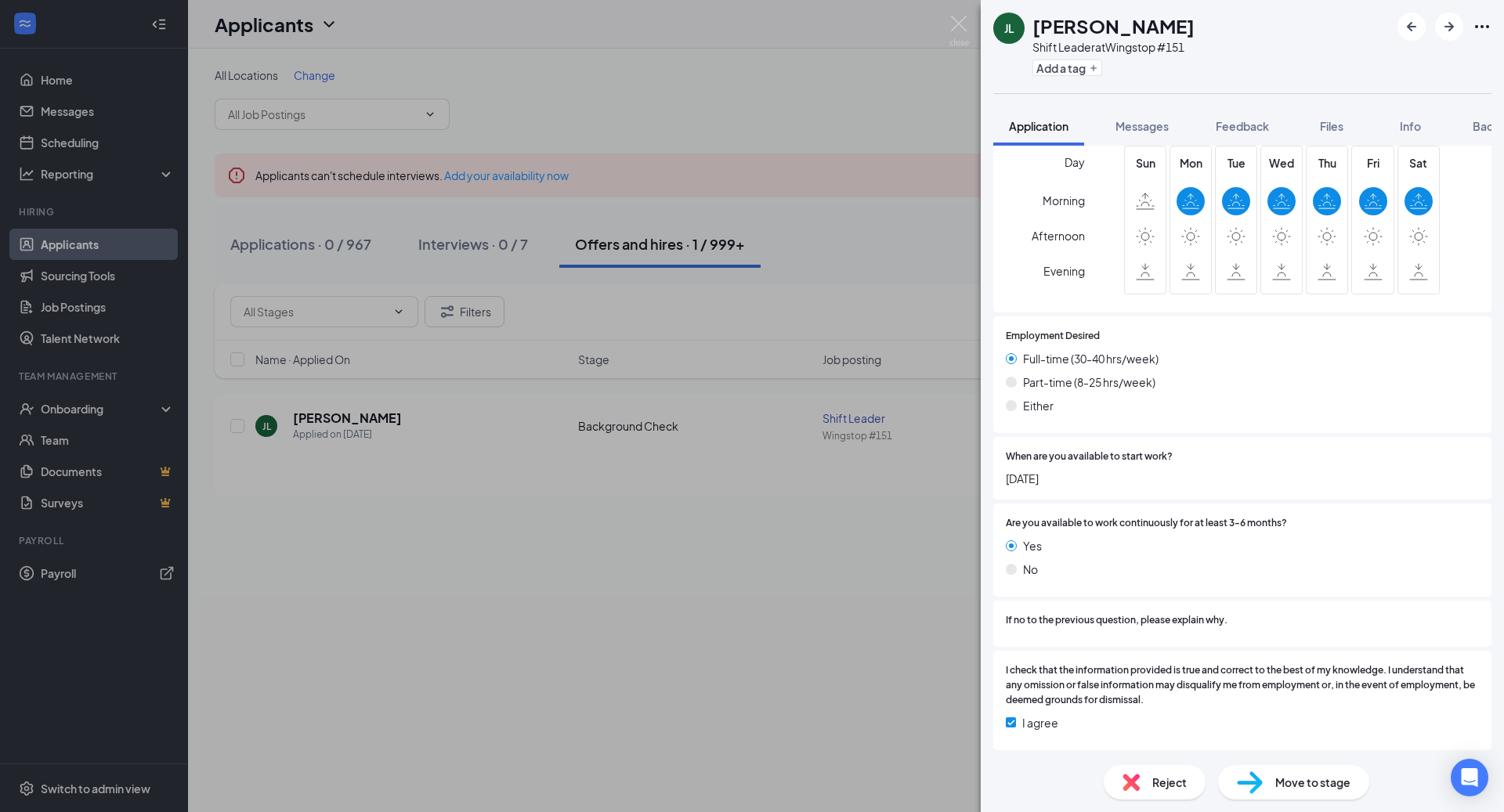
click at [775, 660] on div "[PERSON_NAME] Shift Leader at Wingstop #151 Add a tag Application Messages Feed…" at bounding box center [752, 406] width 1504 height 812
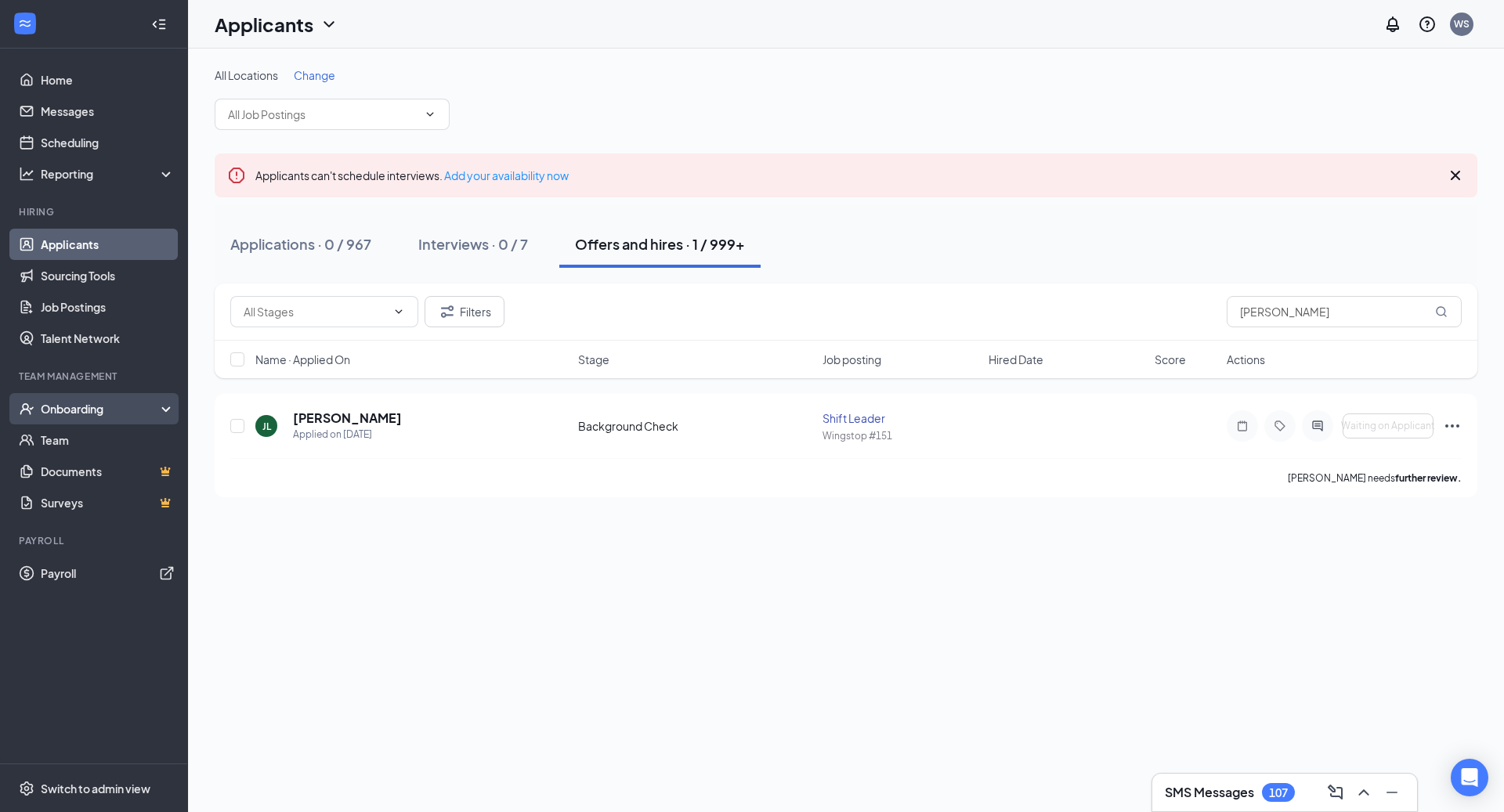
click at [19, 415] on icon "UserCheck" at bounding box center [27, 408] width 16 height 16
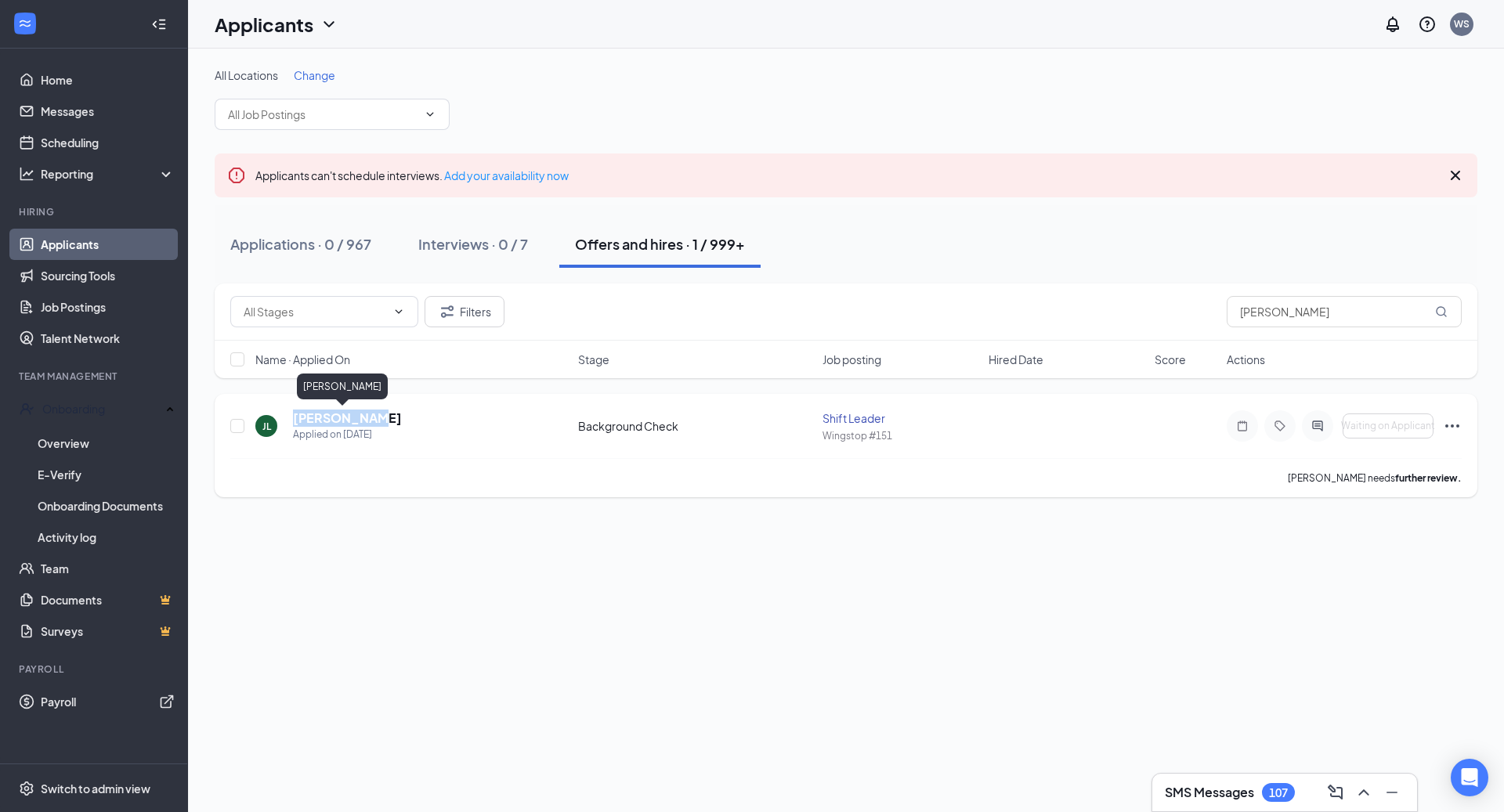
drag, startPoint x: 383, startPoint y: 421, endPoint x: 296, endPoint y: 412, distance: 87.5
click at [296, 412] on div "[PERSON_NAME] Applied on [DATE]" at bounding box center [412, 426] width 313 height 33
copy h5 "[PERSON_NAME]"
click at [104, 440] on link "Overview" at bounding box center [106, 443] width 137 height 32
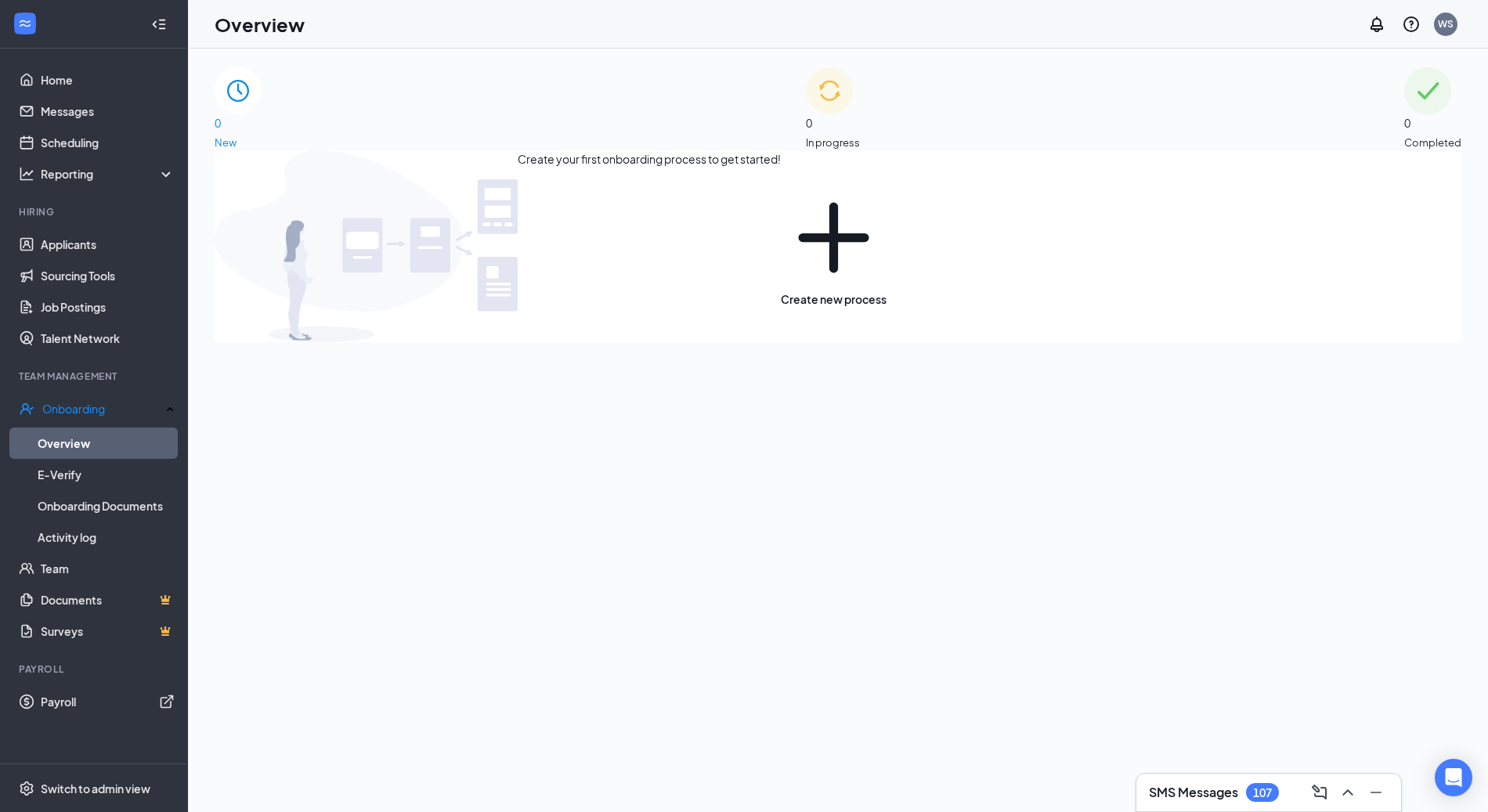
click at [860, 137] on div "0 In progress" at bounding box center [833, 108] width 54 height 83
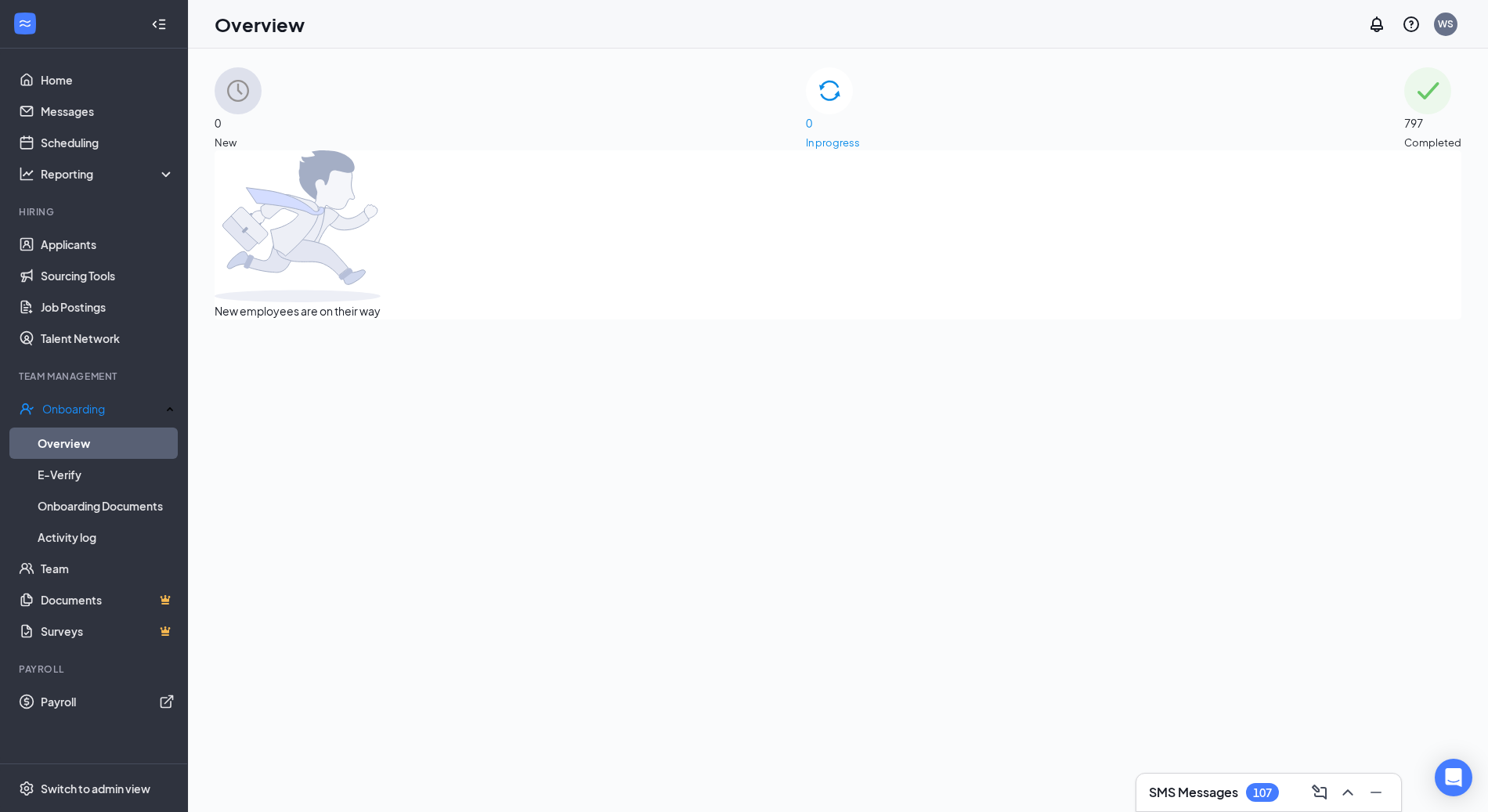
click at [1404, 125] on div "797 Completed" at bounding box center [1433, 108] width 57 height 83
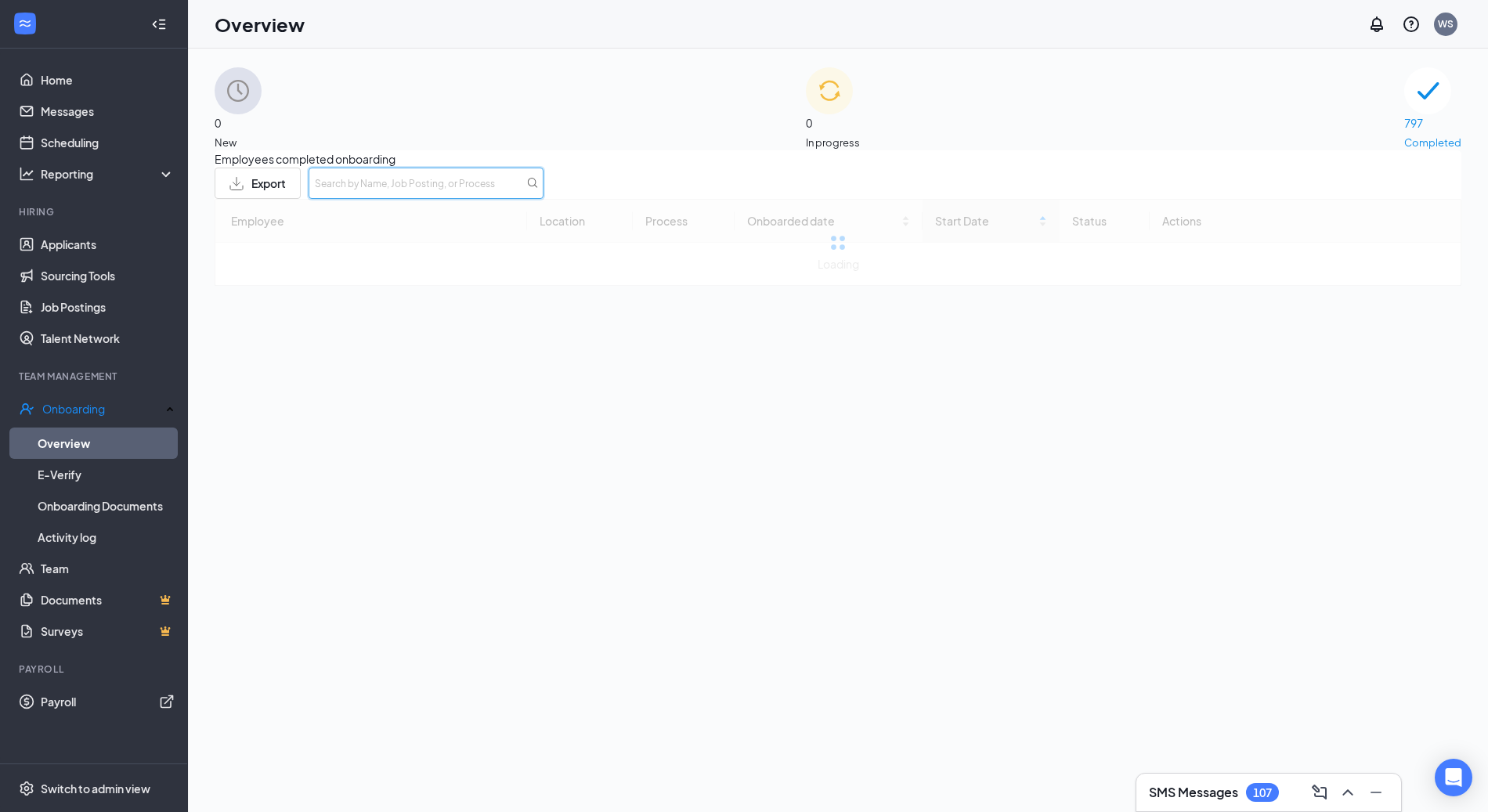
click at [544, 184] on input "text" at bounding box center [425, 183] width 235 height 32
paste input "[PERSON_NAME]"
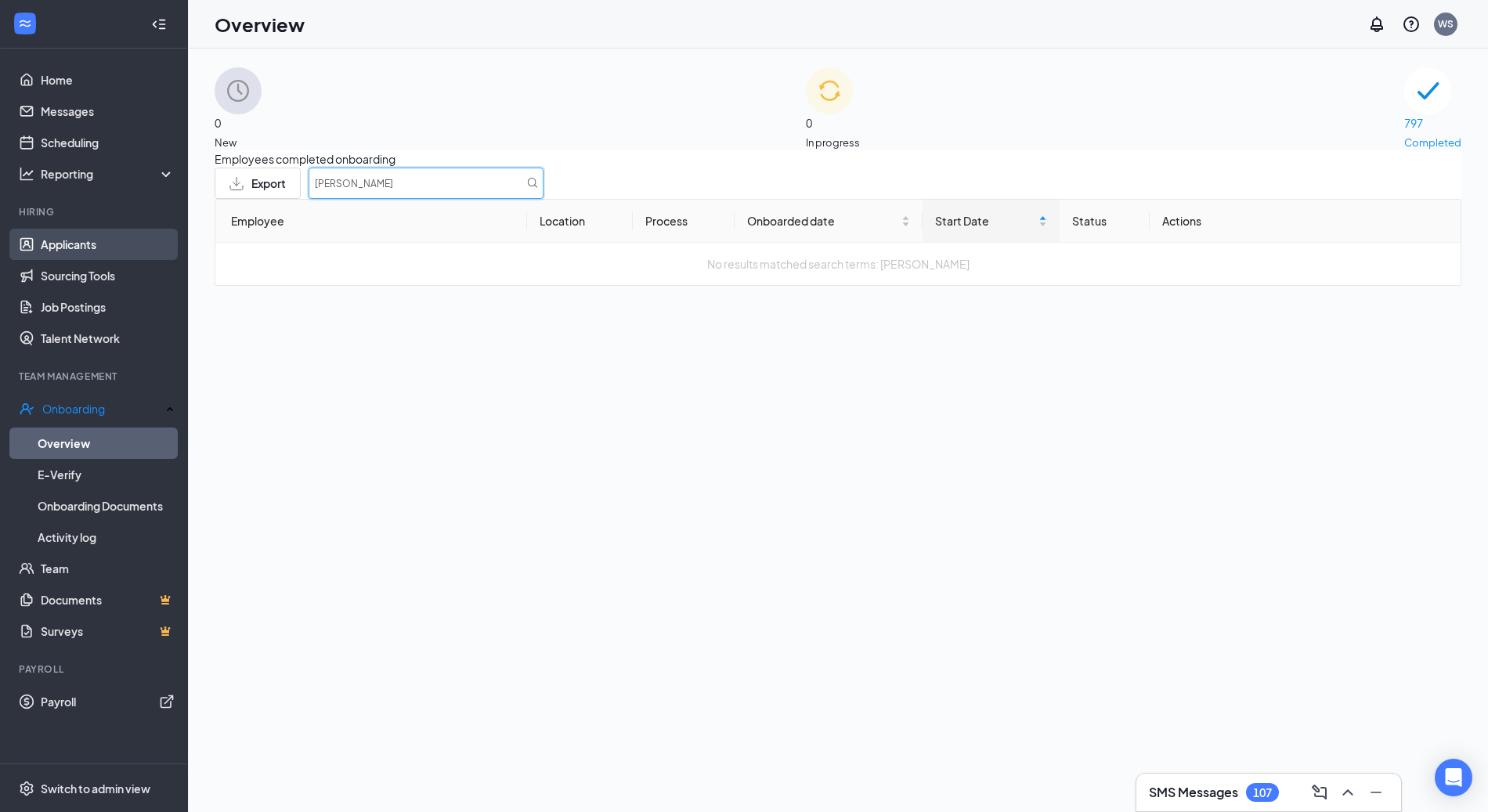
type input "[PERSON_NAME]"
click at [110, 249] on link "Applicants" at bounding box center [107, 244] width 134 height 32
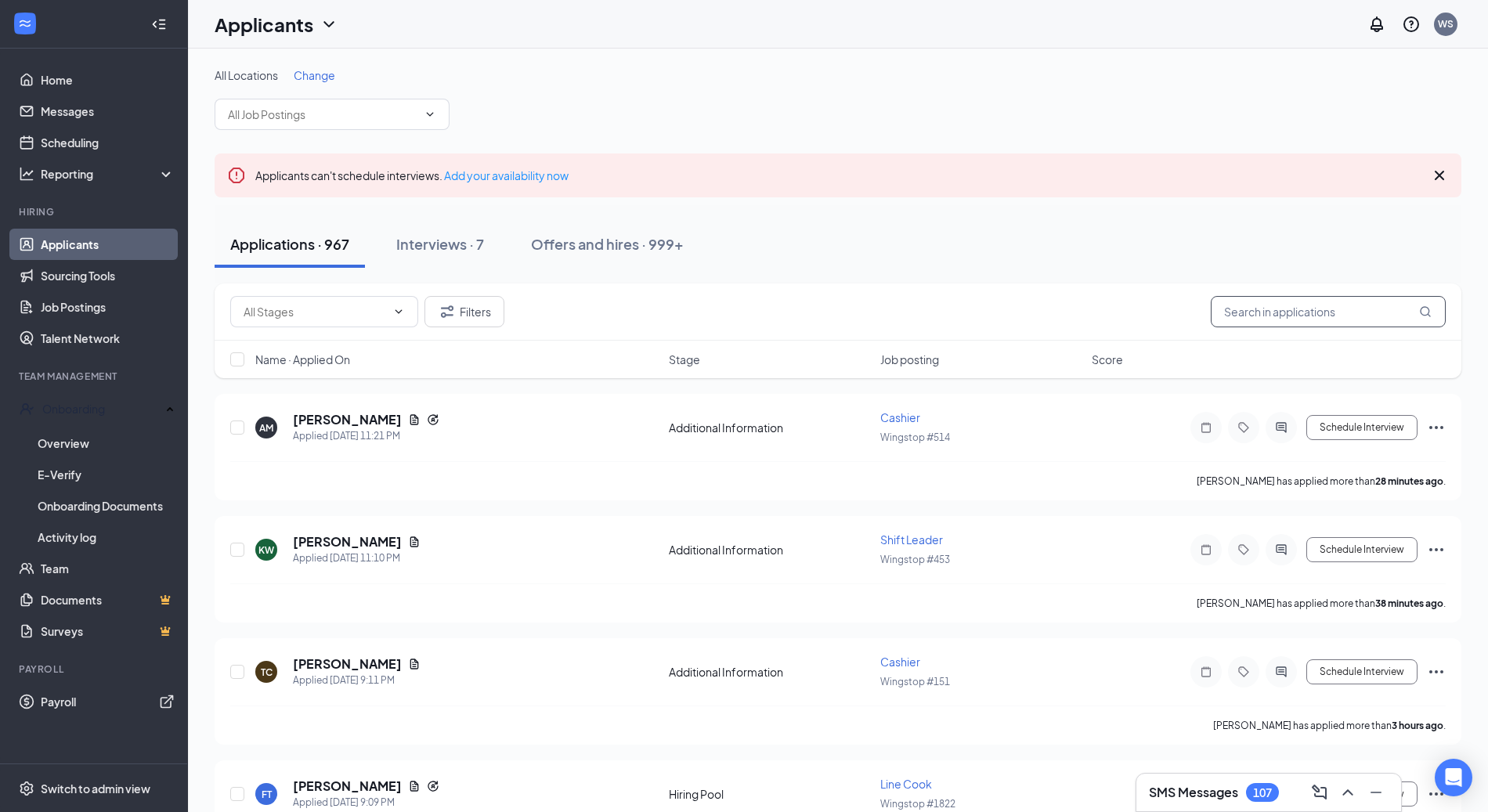
click at [1289, 315] on input "text" at bounding box center [1328, 312] width 235 height 32
paste input "[PERSON_NAME]"
type input "[PERSON_NAME]"
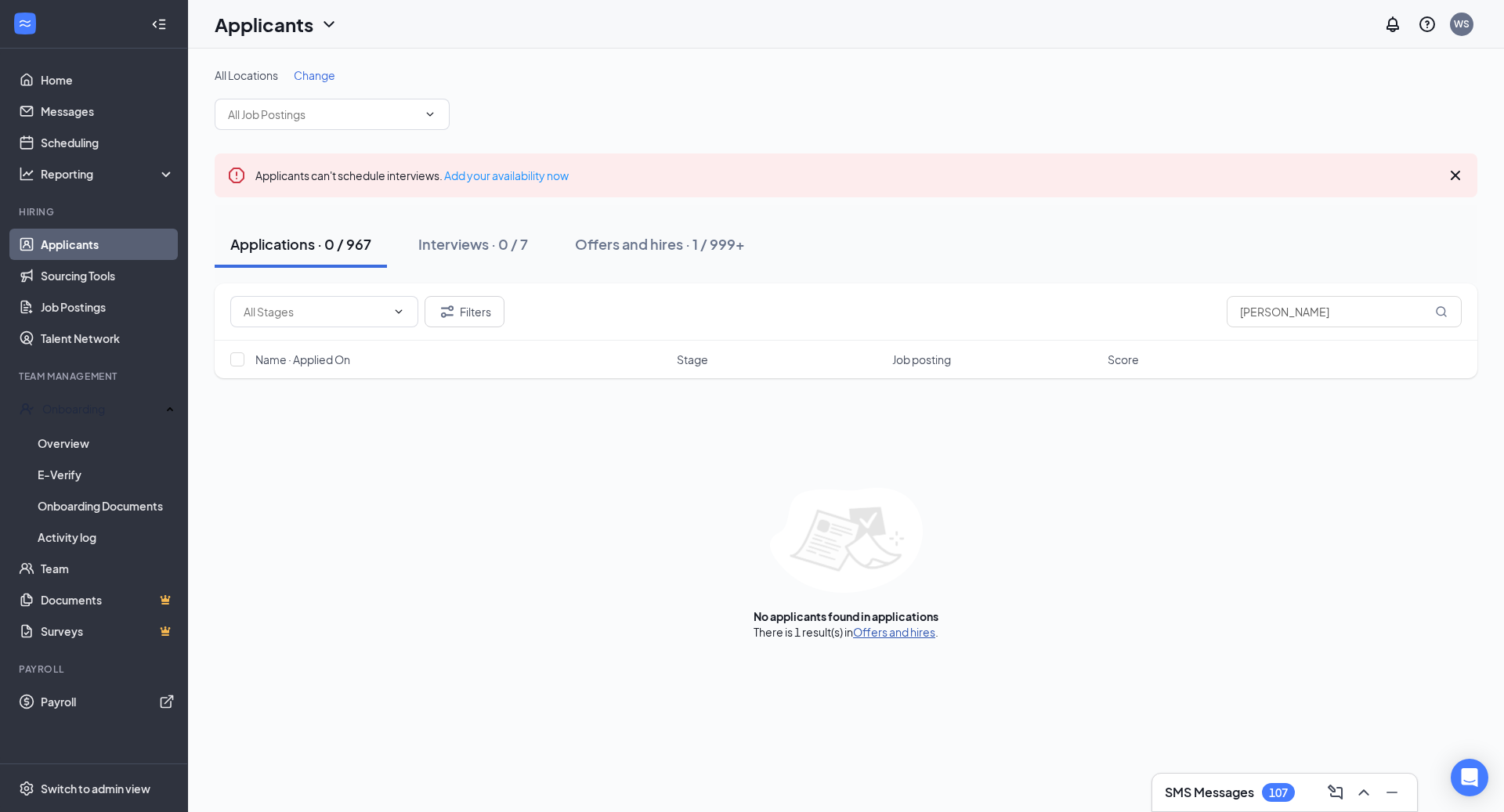
click at [917, 630] on link "Offers and hires" at bounding box center [894, 632] width 82 height 14
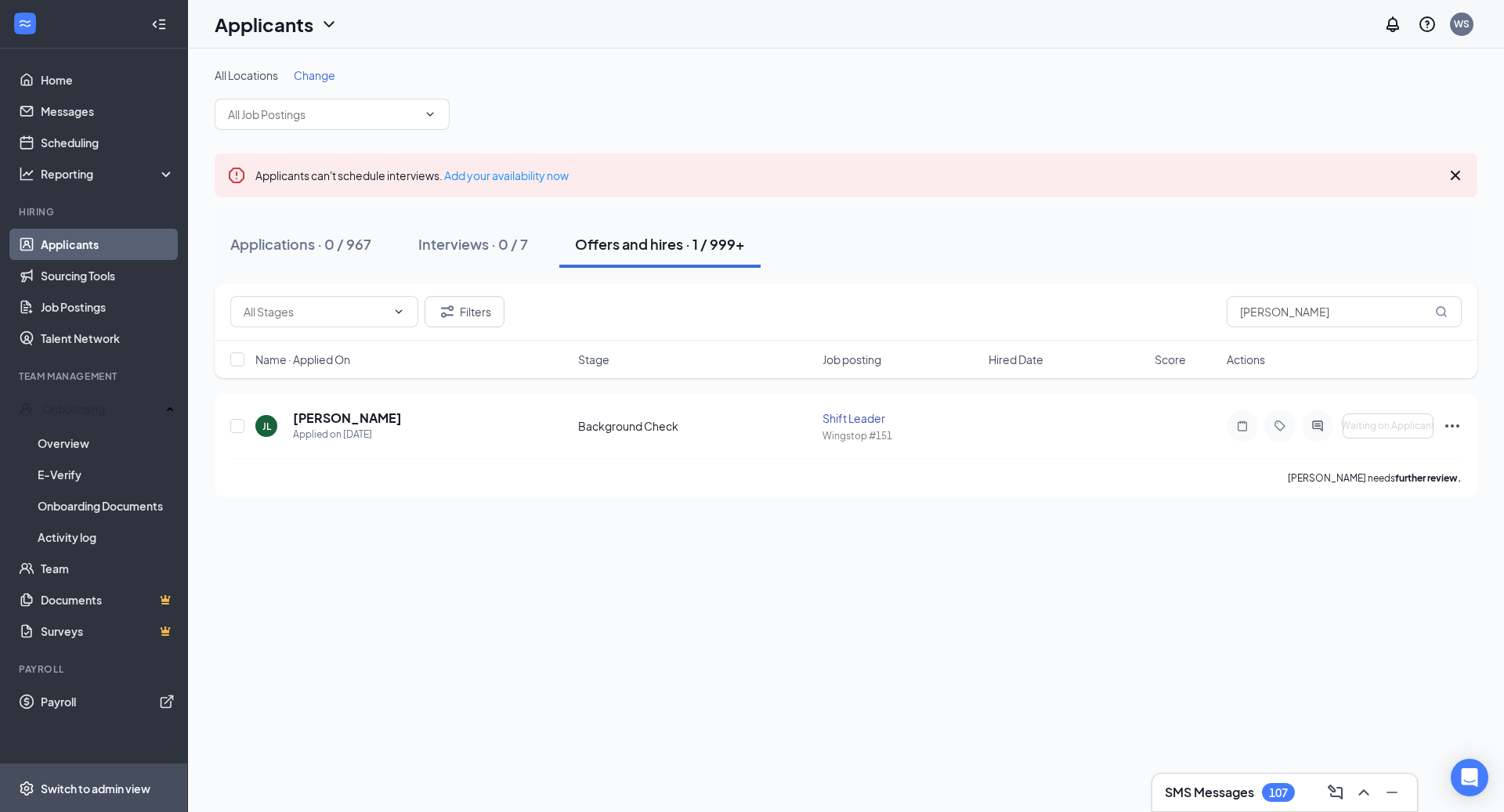
click at [65, 782] on div "Switch to admin view" at bounding box center [96, 788] width 110 height 16
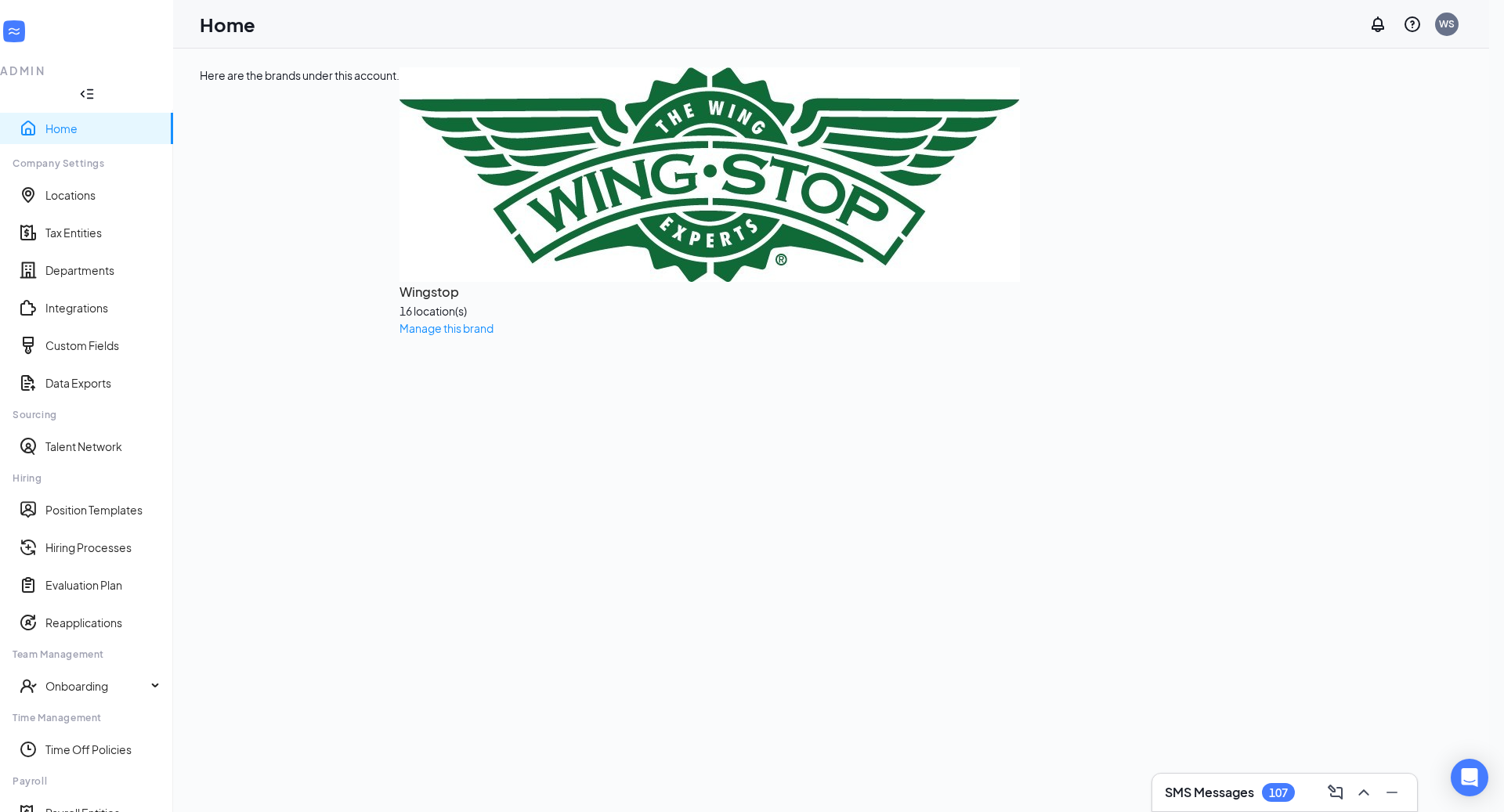
scroll to position [113, 0]
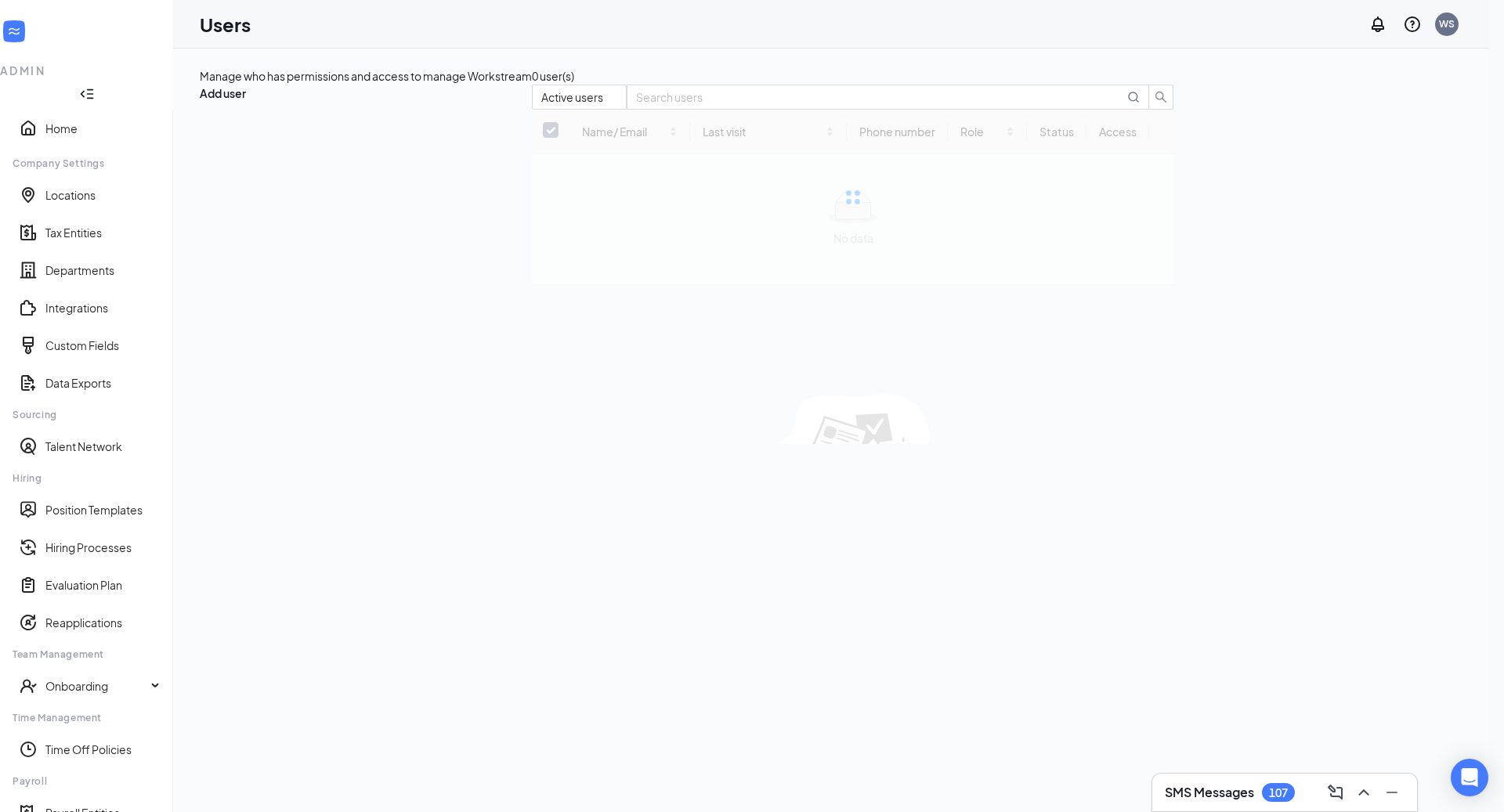
checkbox input "false"
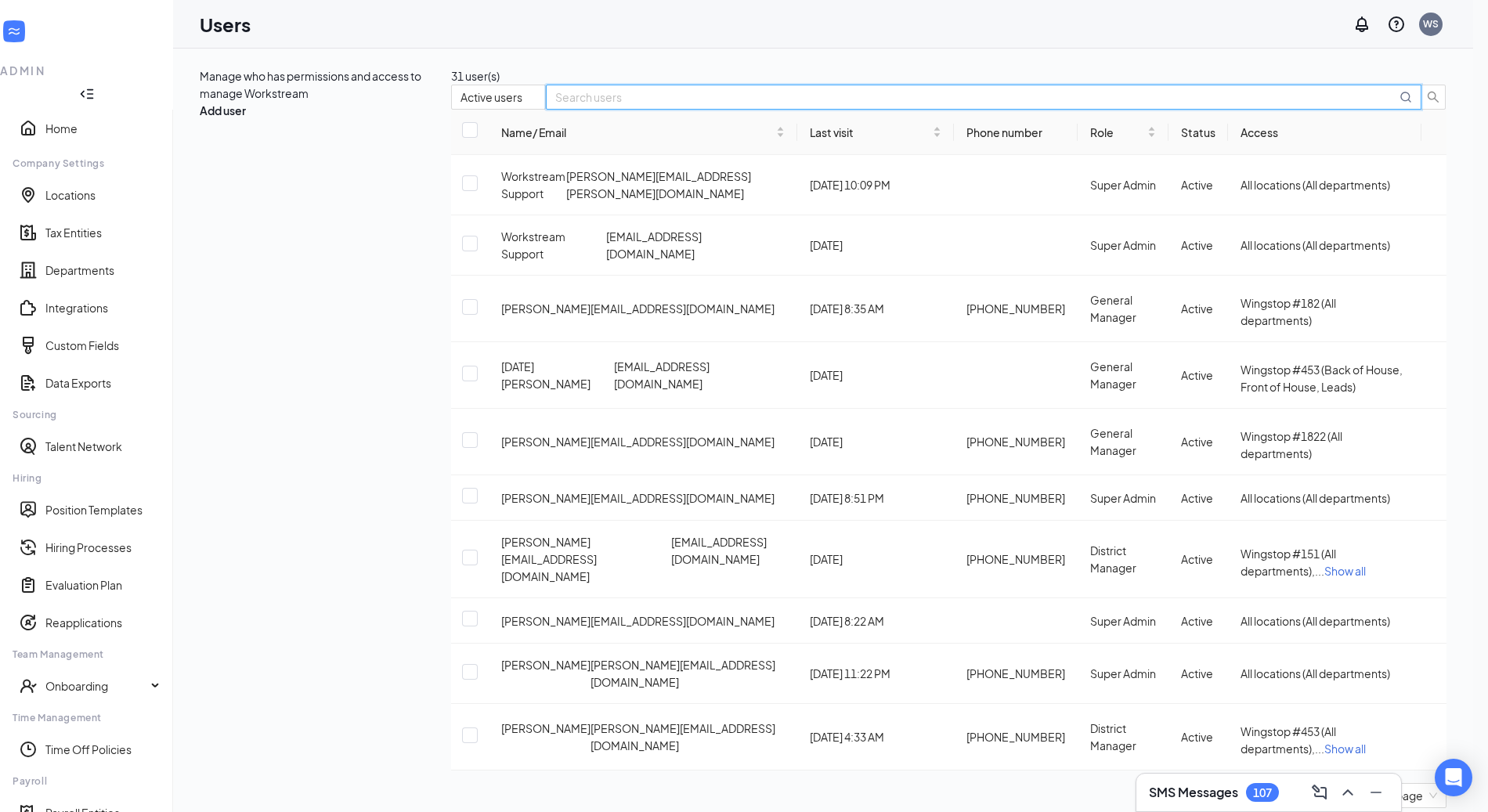
click at [1309, 166] on div "31 user(s) Active users Name/ Email Last visit Phone number Role Status Access …" at bounding box center [949, 443] width 996 height 753
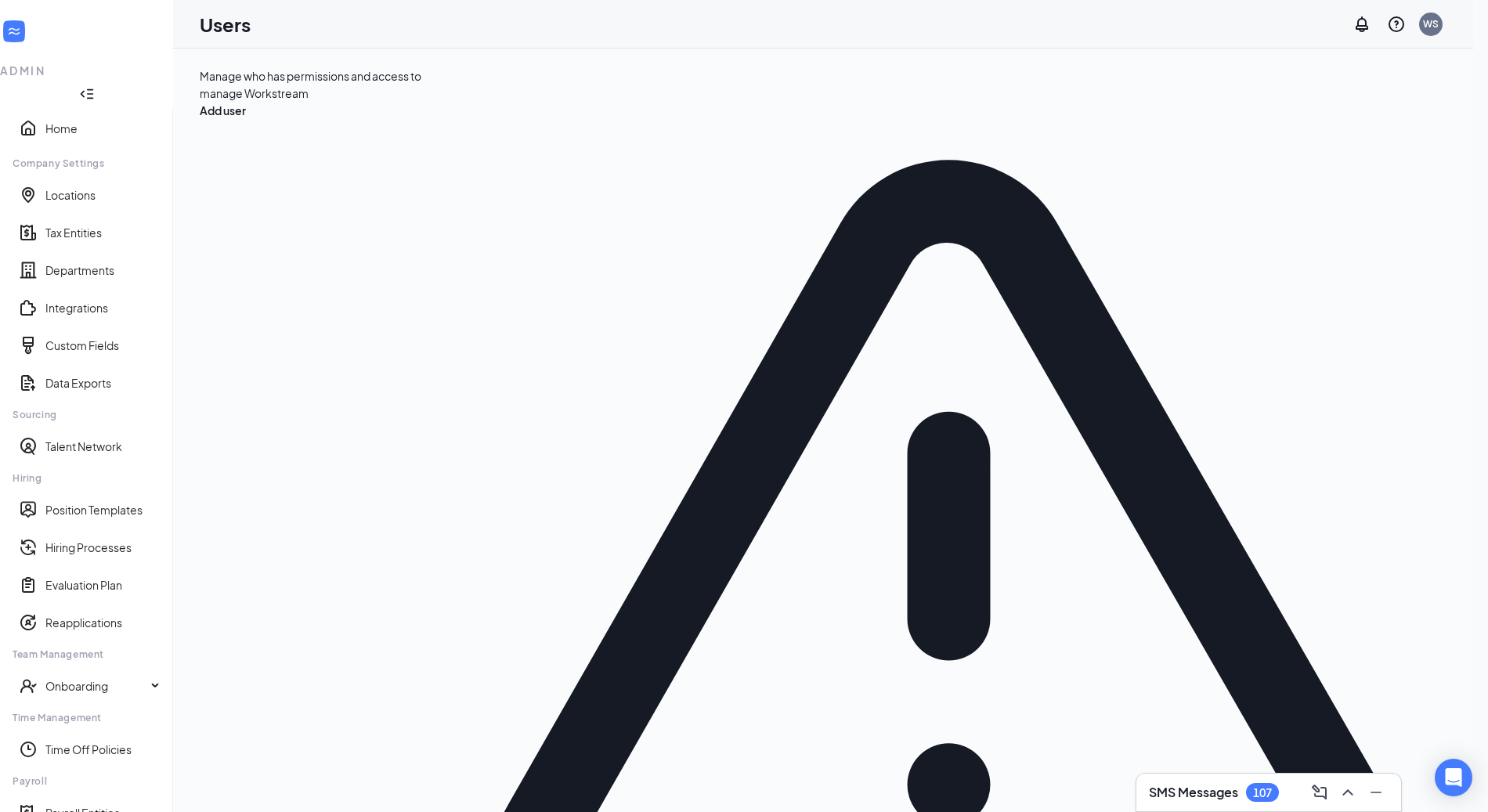
type input "jo"
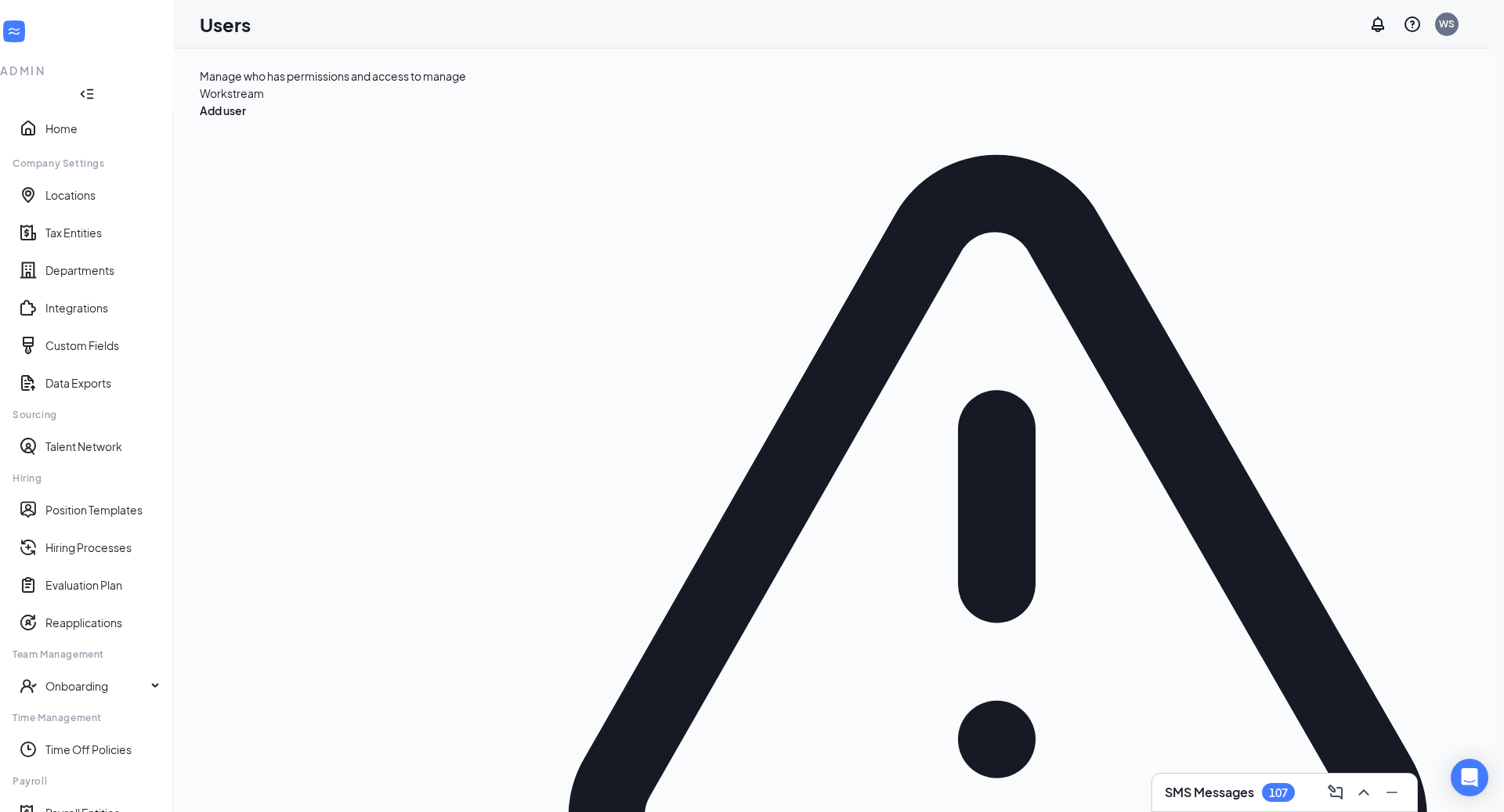
checkbox input "false"
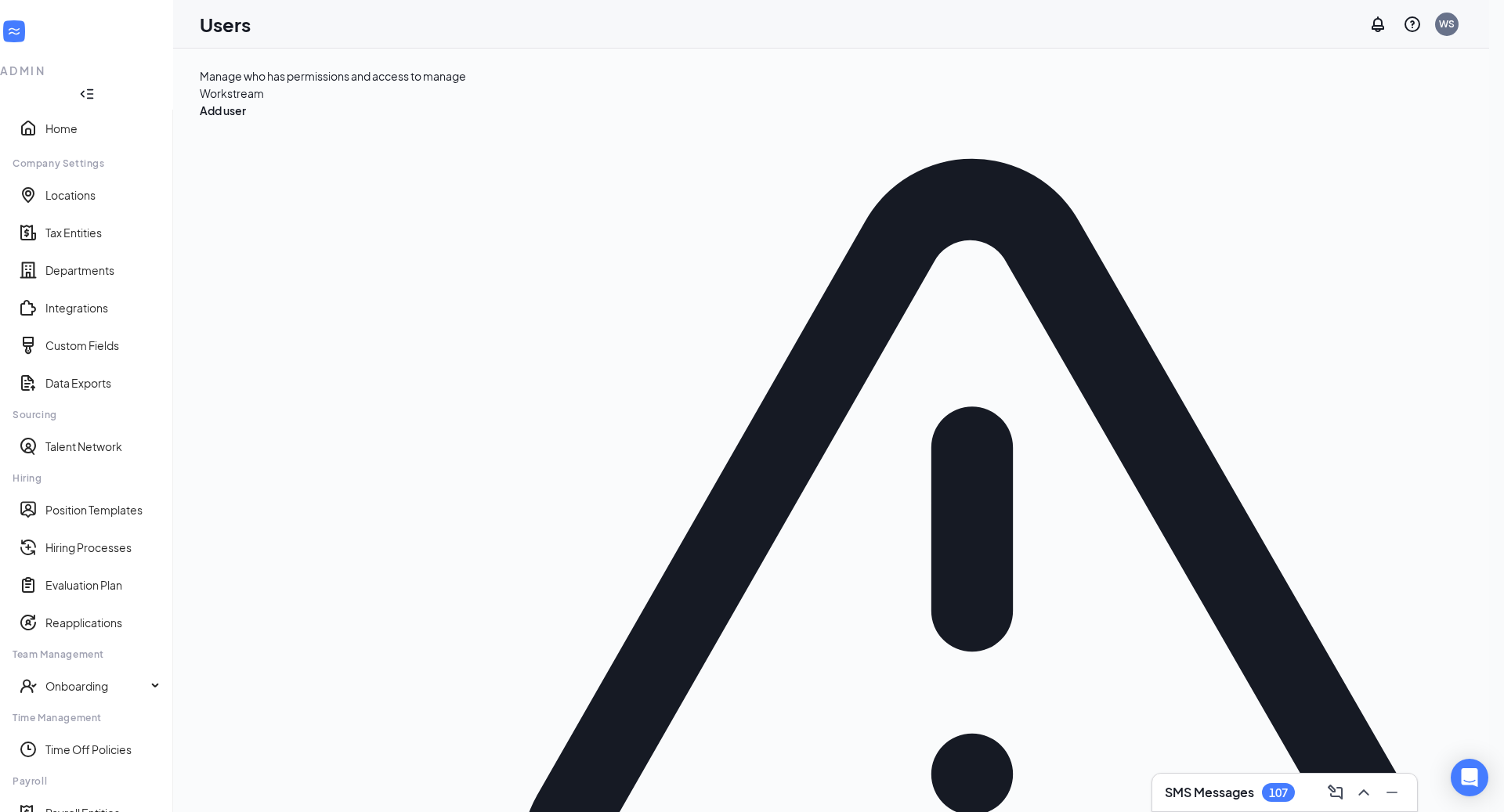
type input "[PERSON_NAME]"
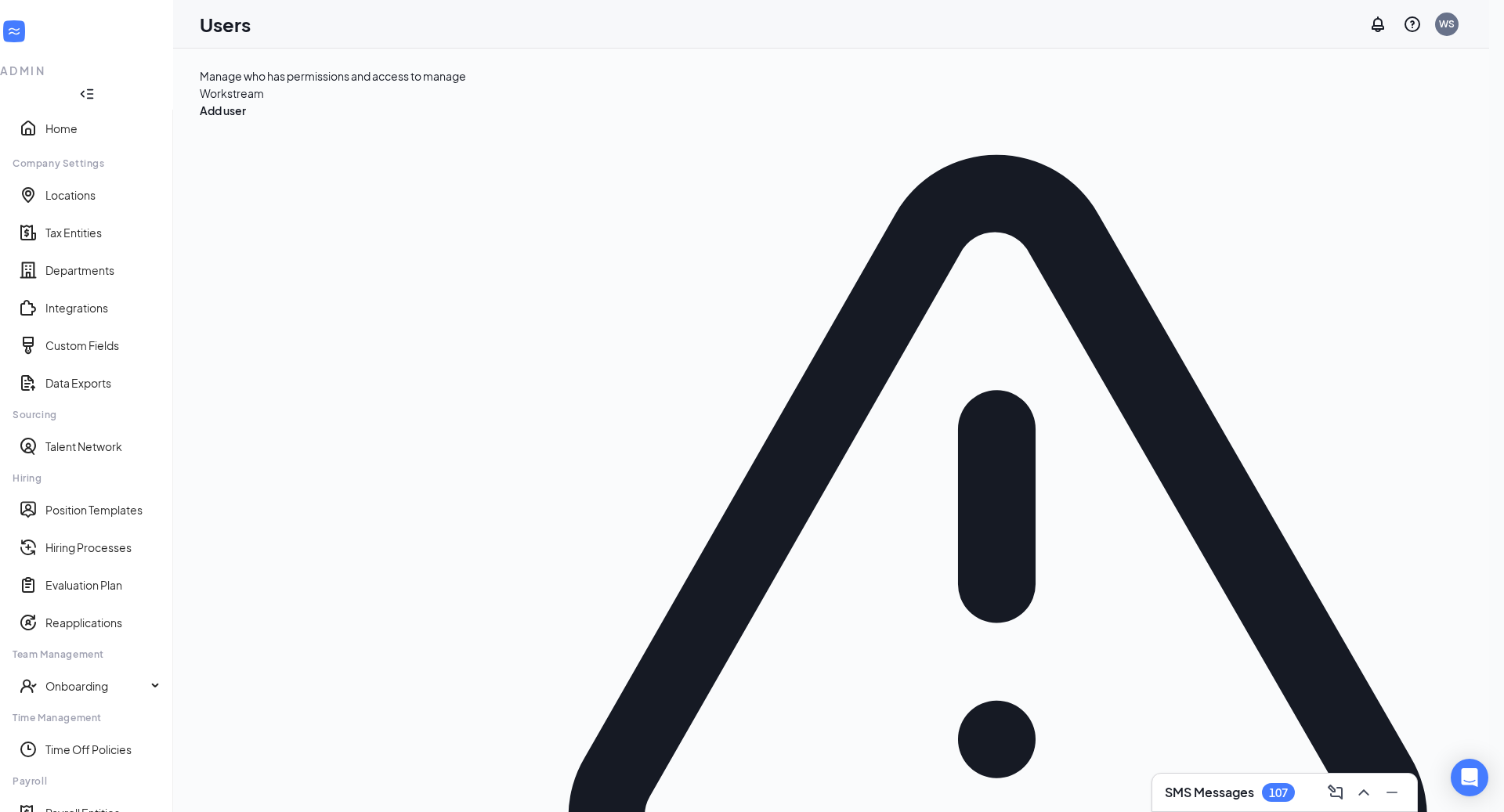
checkbox input "false"
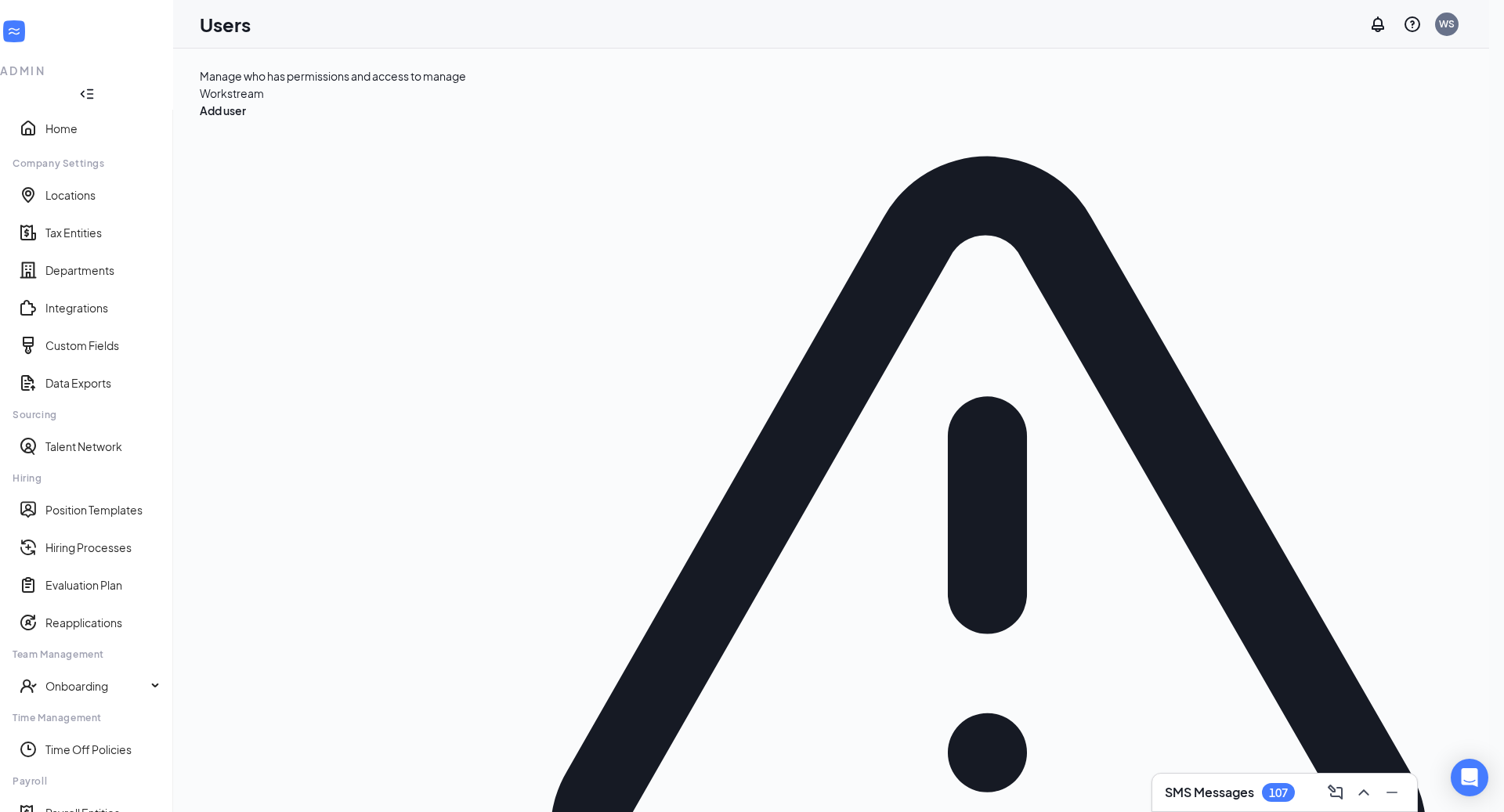
type input "[PERSON_NAME]"
click at [1352, 327] on li "Edit user" at bounding box center [1368, 332] width 123 height 25
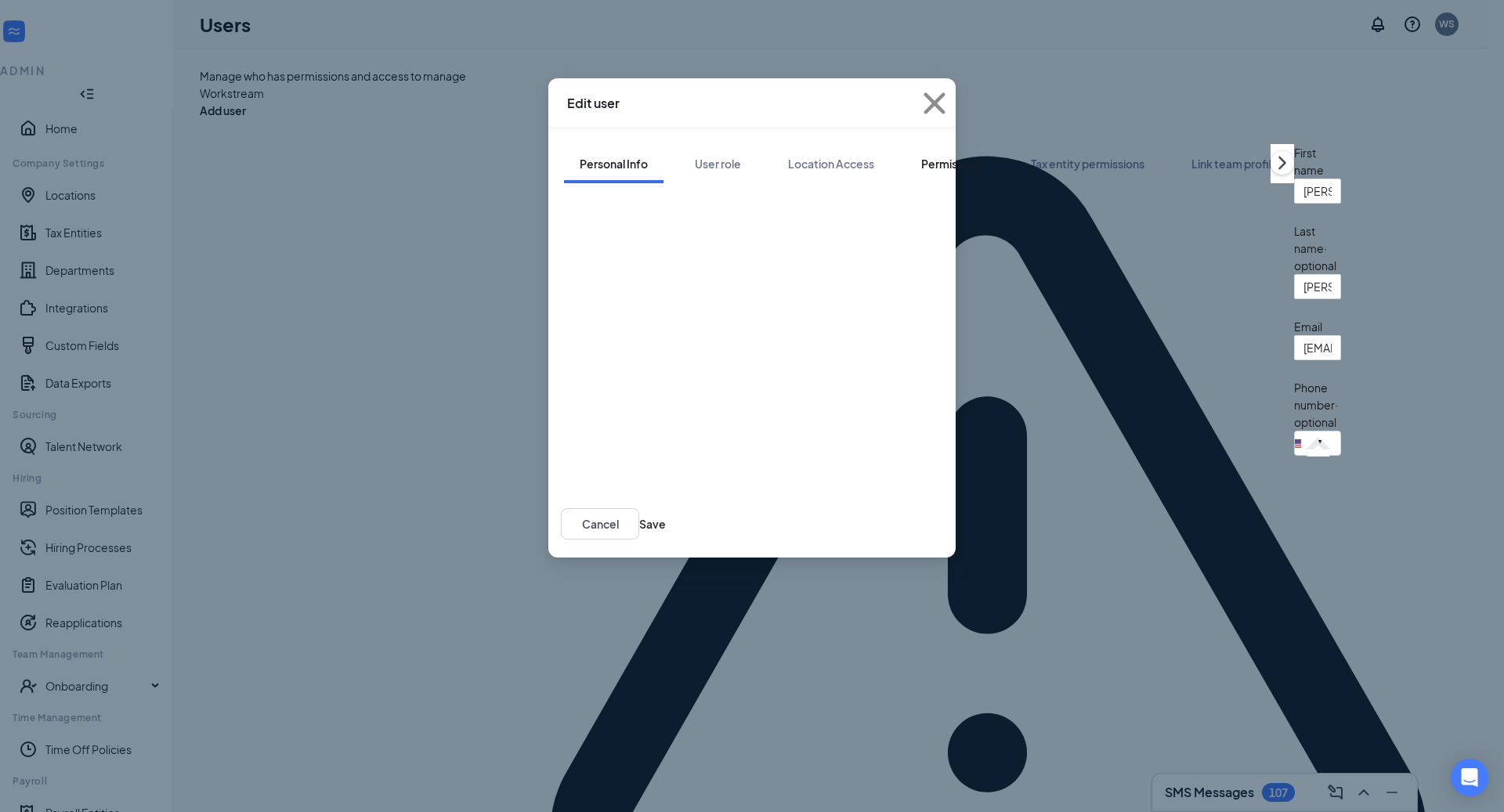
click at [921, 156] on div "Permissions" at bounding box center [952, 164] width 62 height 16
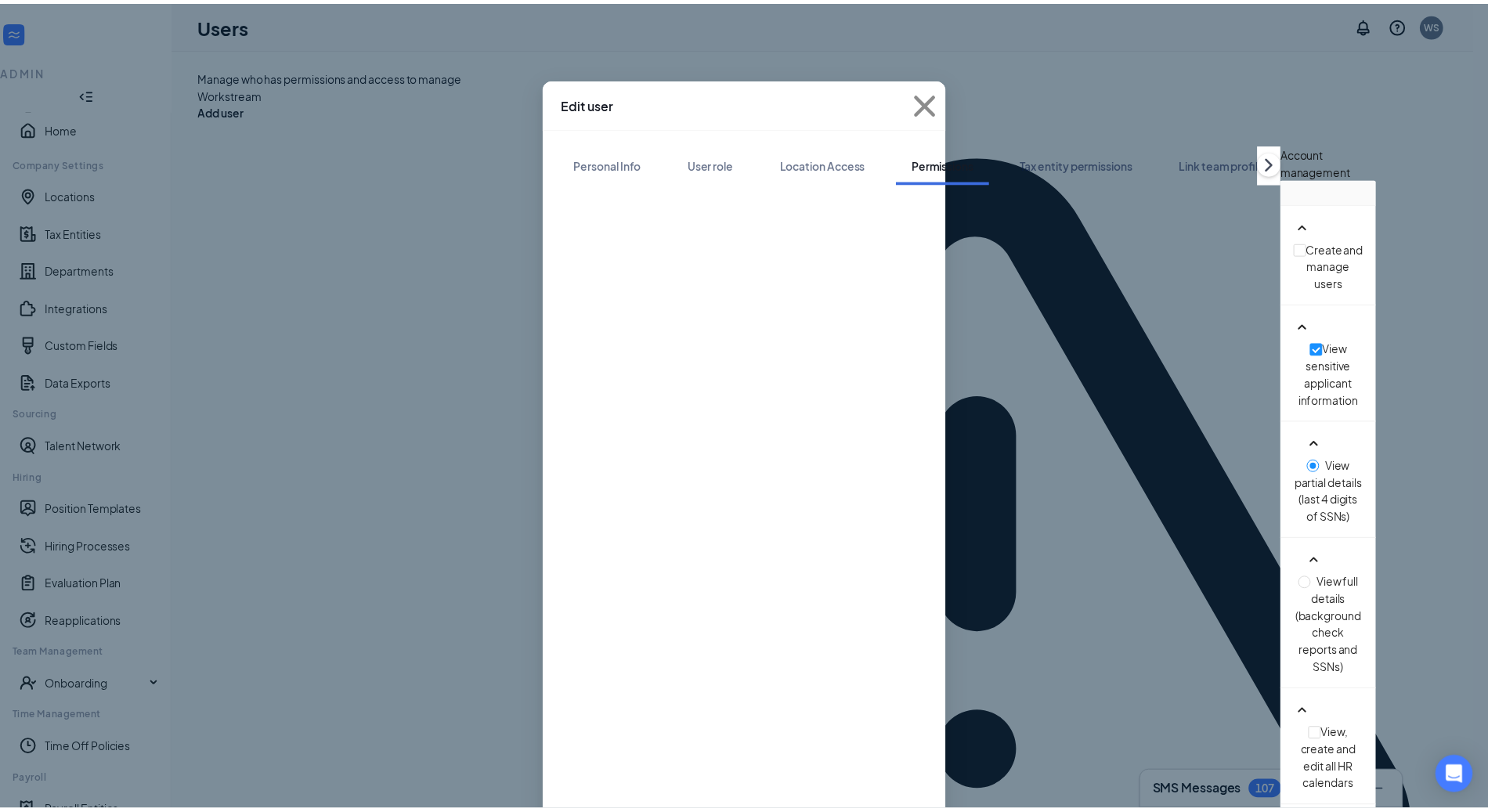
scroll to position [1062, 0]
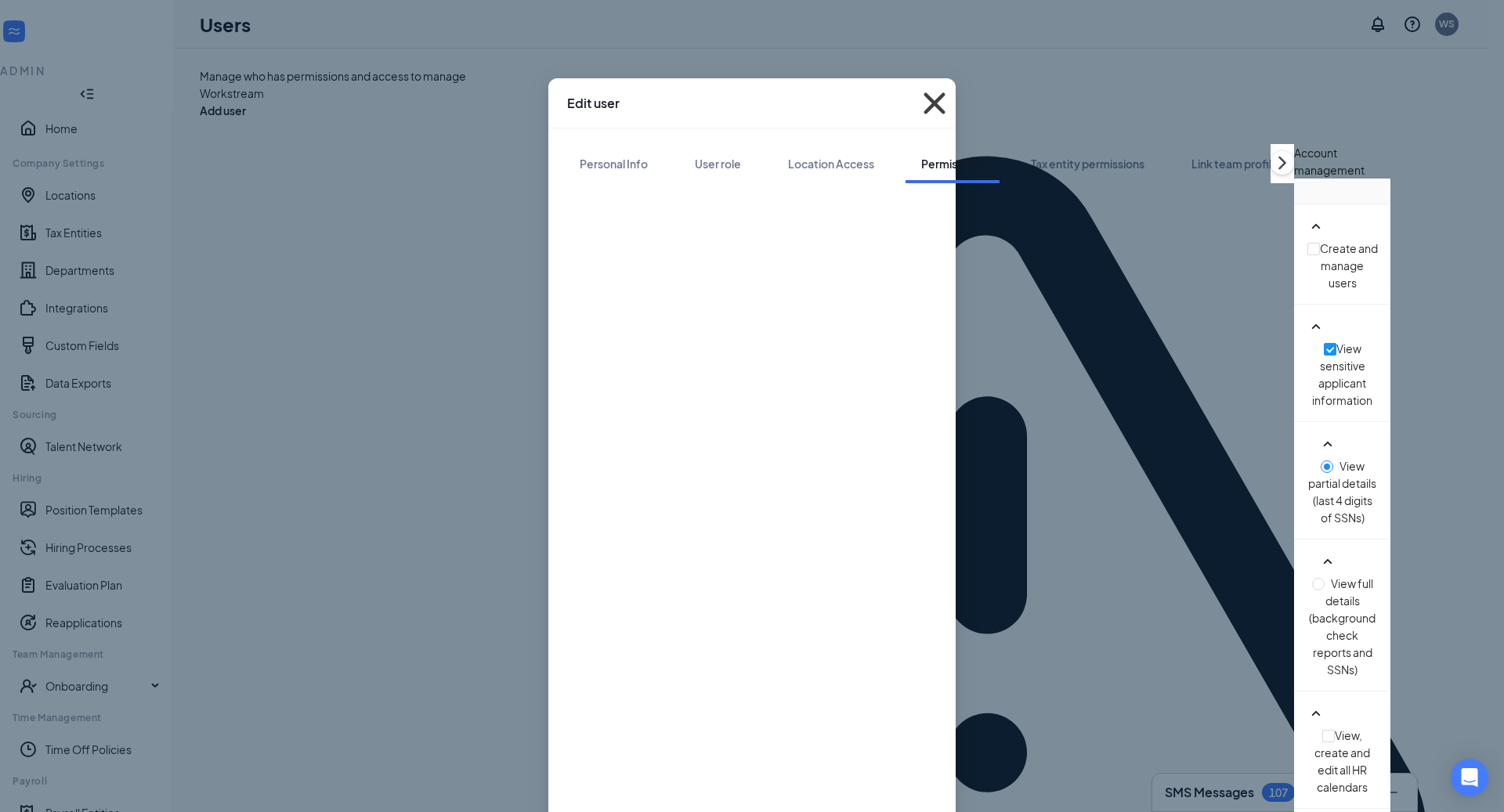
click at [944, 101] on icon "Cross" at bounding box center [933, 103] width 21 height 21
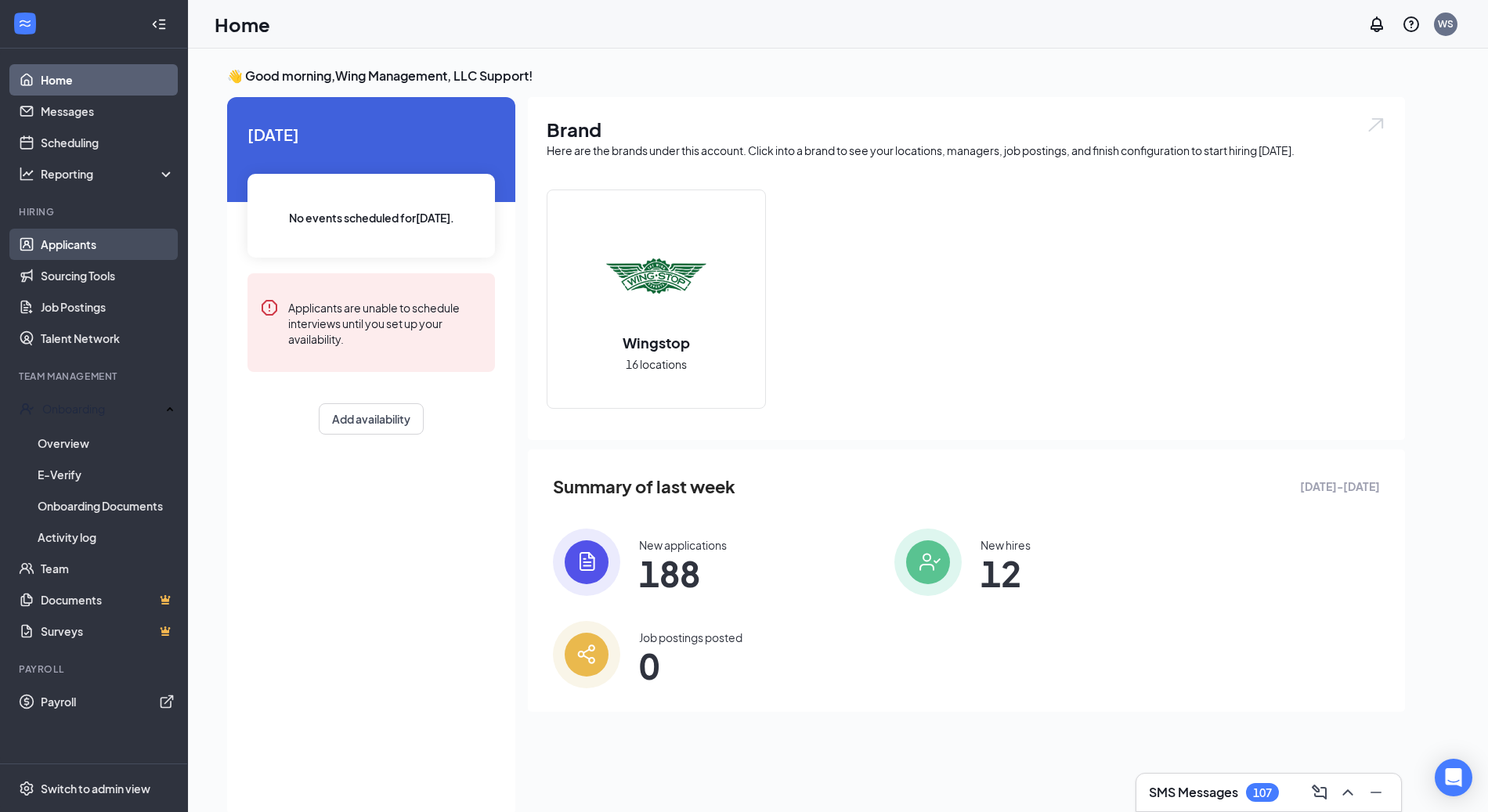
click at [112, 231] on link "Applicants" at bounding box center [107, 244] width 134 height 32
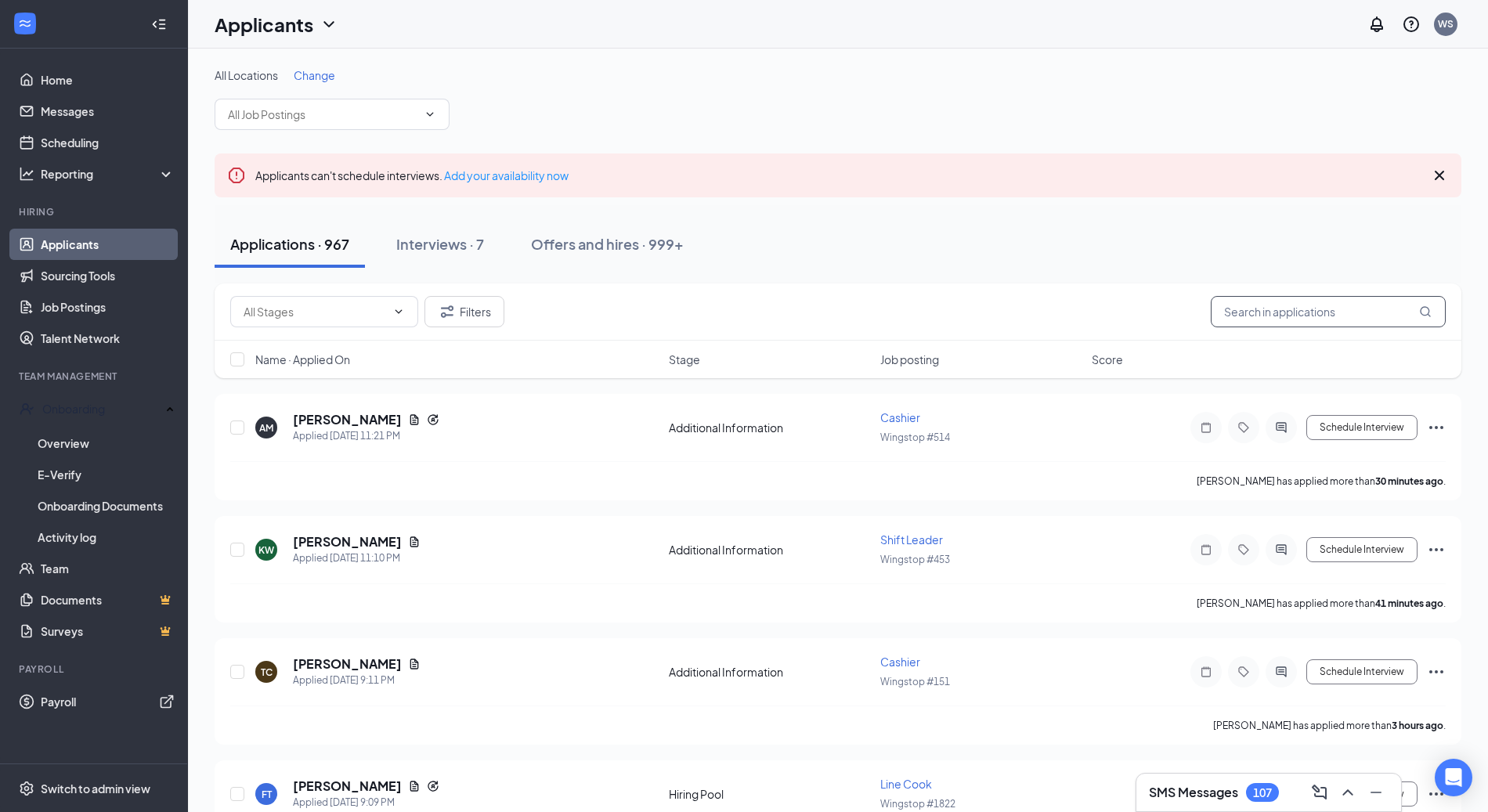
click at [1263, 305] on input "text" at bounding box center [1328, 312] width 235 height 32
paste input "[PERSON_NAME]"
type input "[PERSON_NAME]"
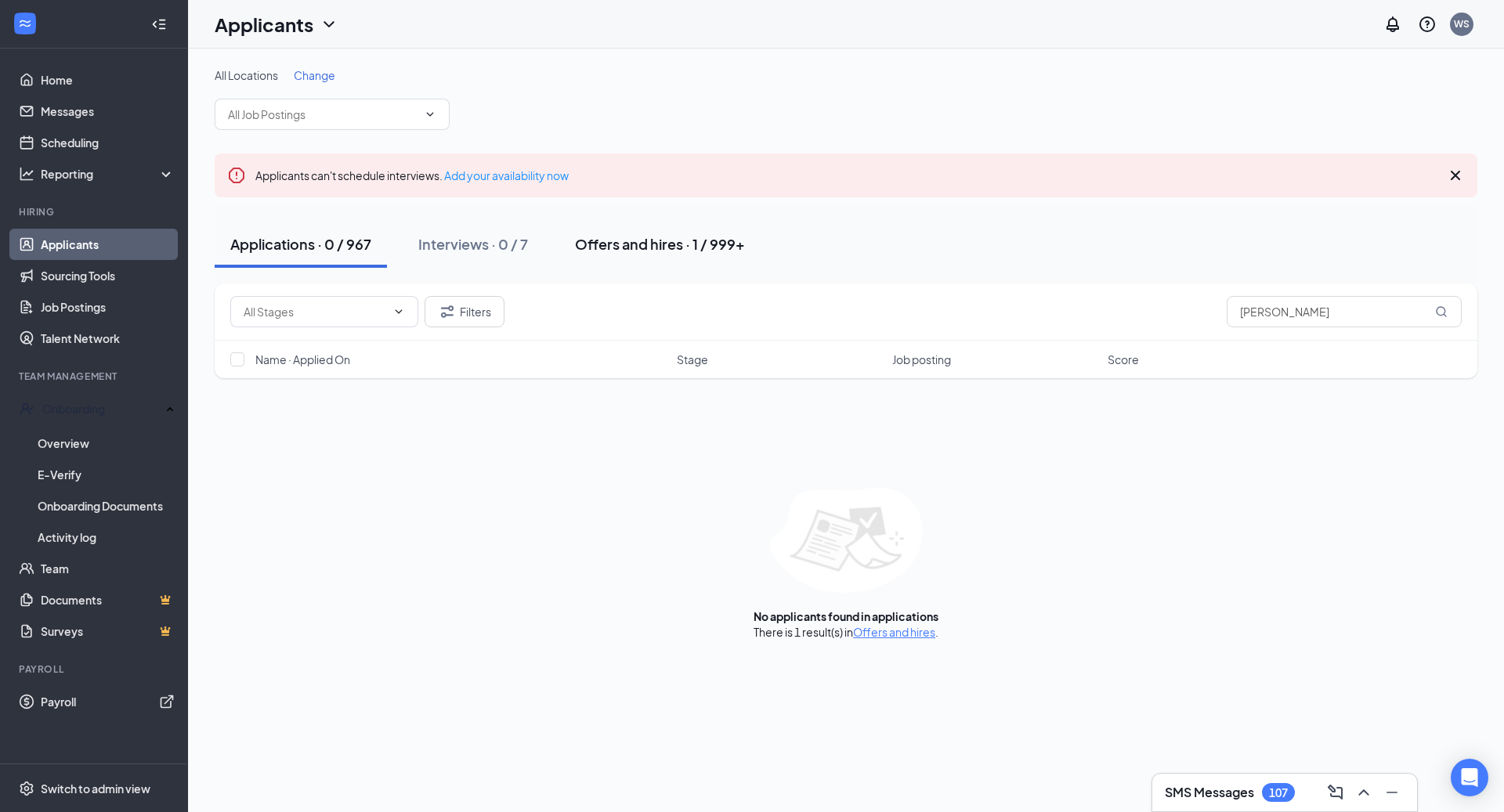
click at [667, 242] on div "Offers and hires · 1 / 999+" at bounding box center [659, 243] width 170 height 20
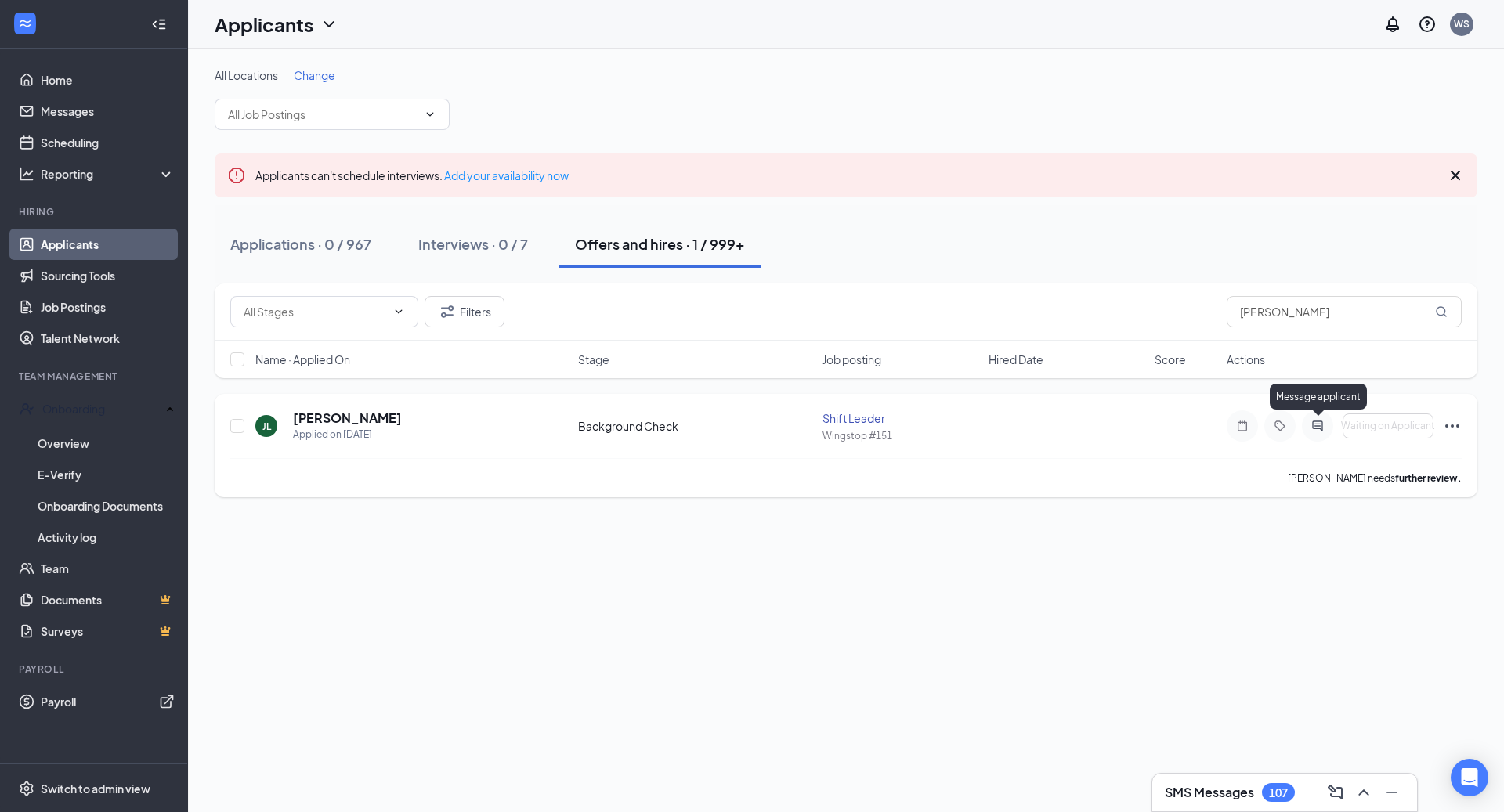
click at [1314, 420] on icon "ActiveChat" at bounding box center [1317, 425] width 10 height 10
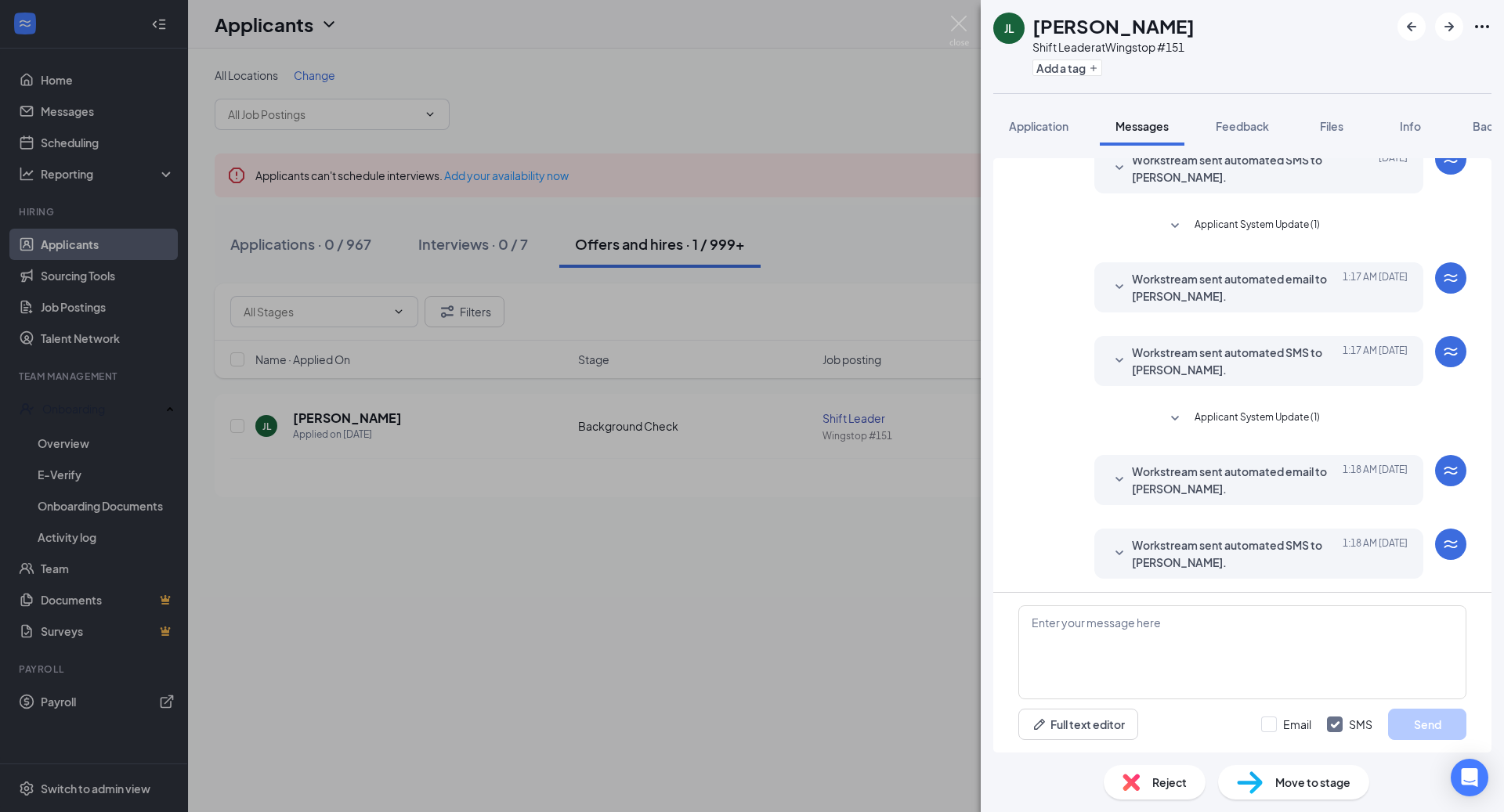
scroll to position [266, 0]
click at [1227, 419] on span "Applicant System Update (1)" at bounding box center [1257, 418] width 126 height 19
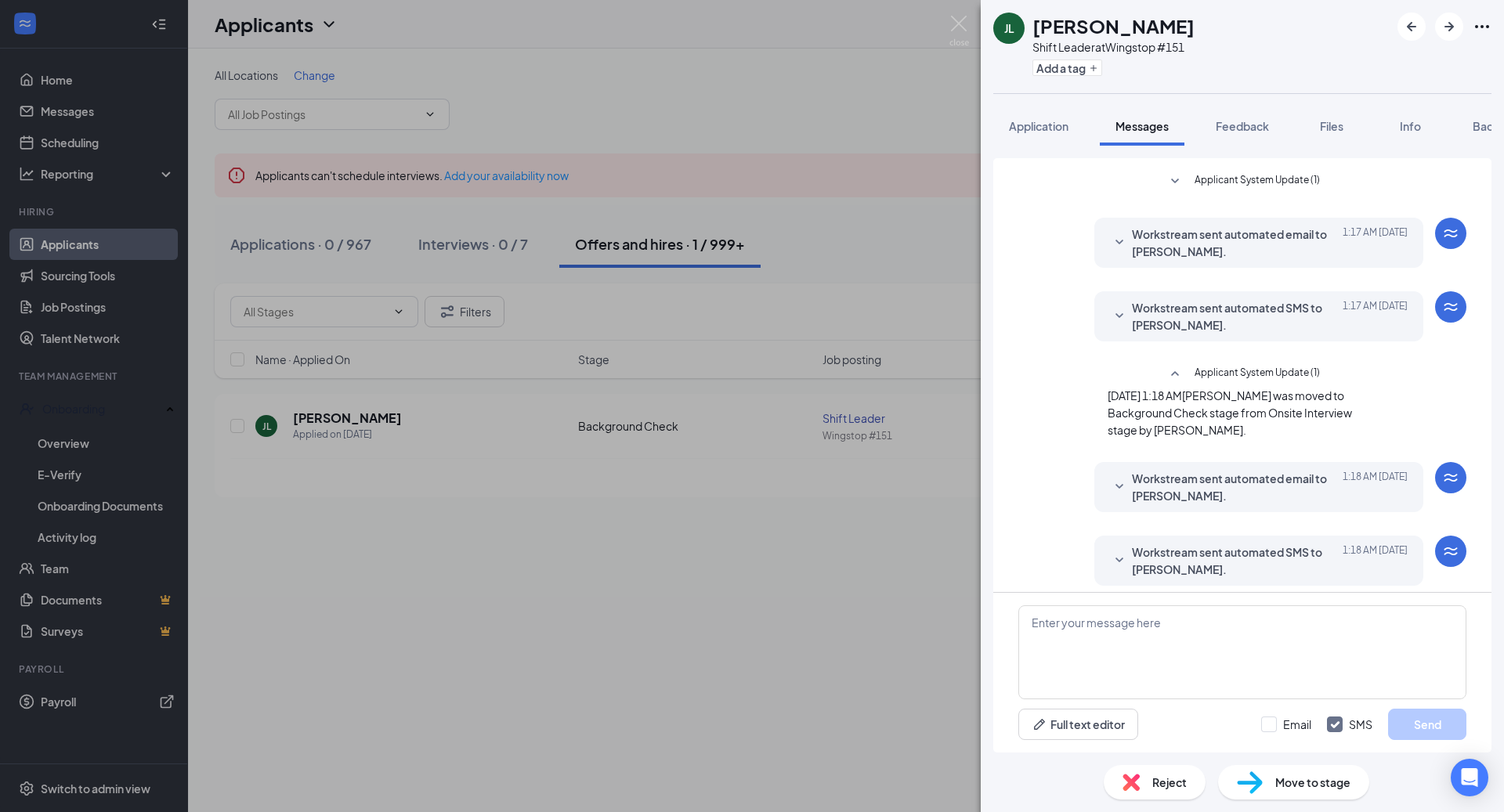
click at [1197, 480] on span "Workstream sent automated email to [PERSON_NAME]." at bounding box center [1234, 487] width 205 height 35
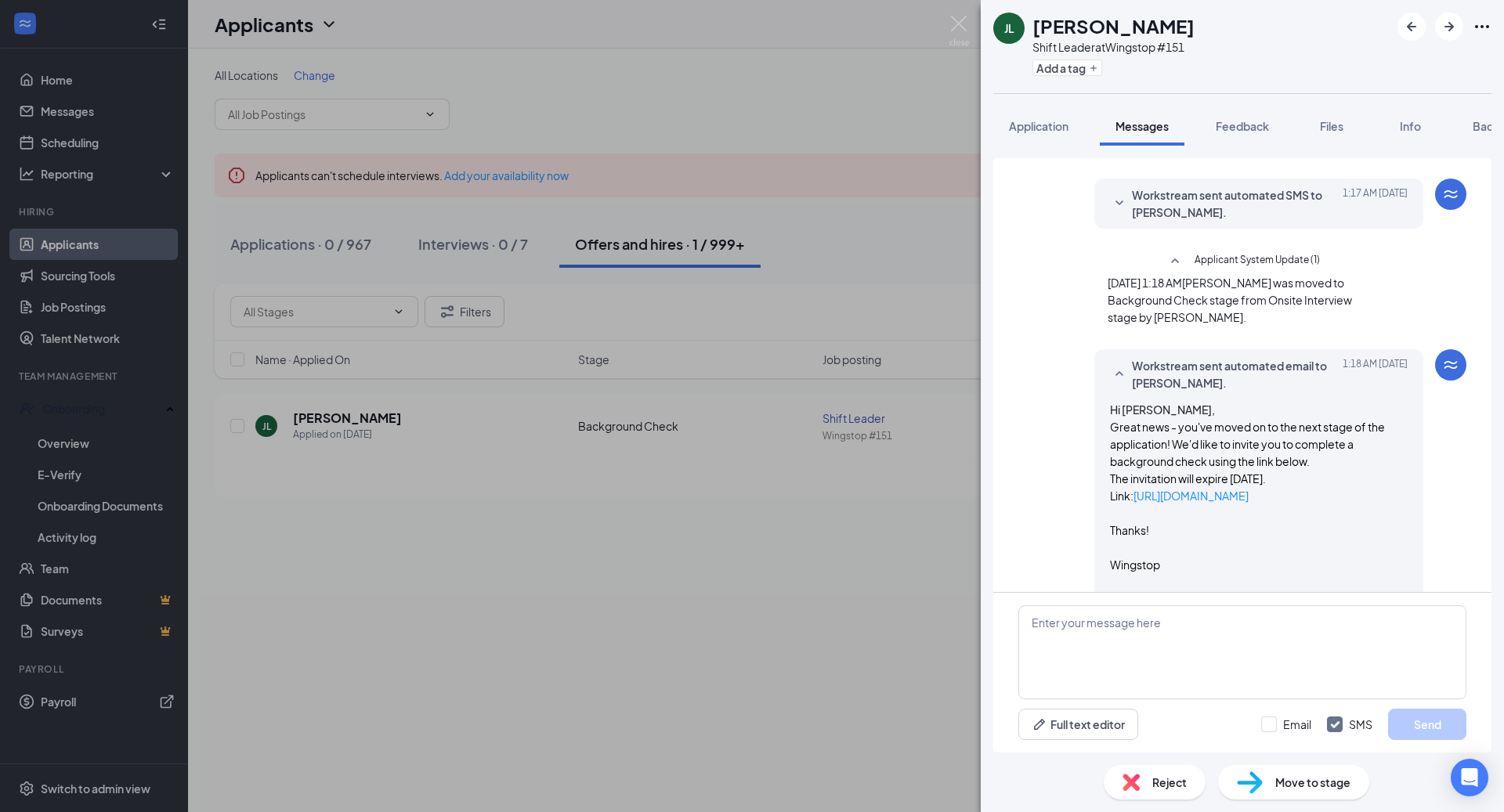
scroll to position [509, 0]
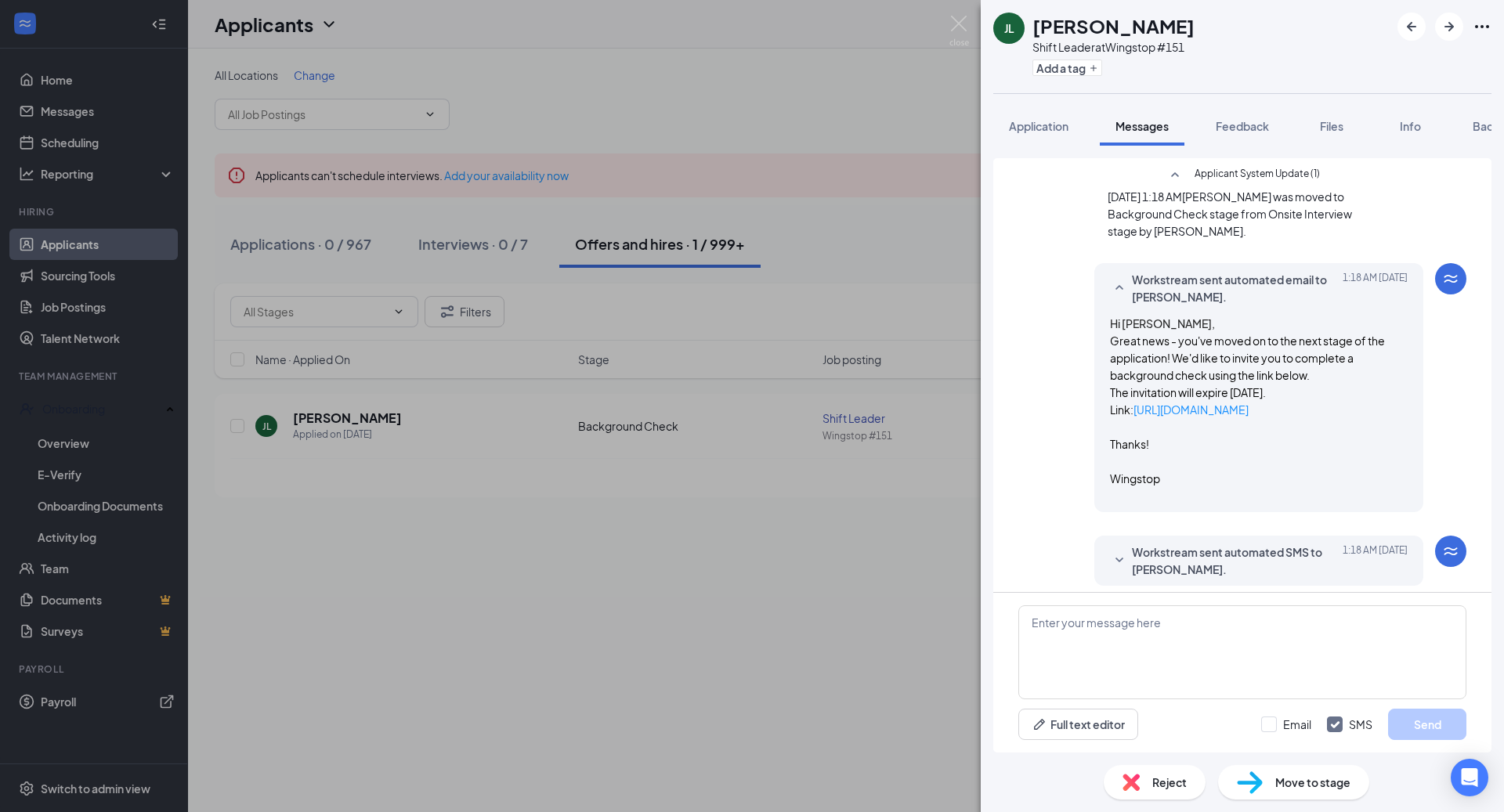
click at [1261, 547] on span "Workstream sent automated SMS to [PERSON_NAME]." at bounding box center [1234, 561] width 205 height 35
